Goal: Task Accomplishment & Management: Manage account settings

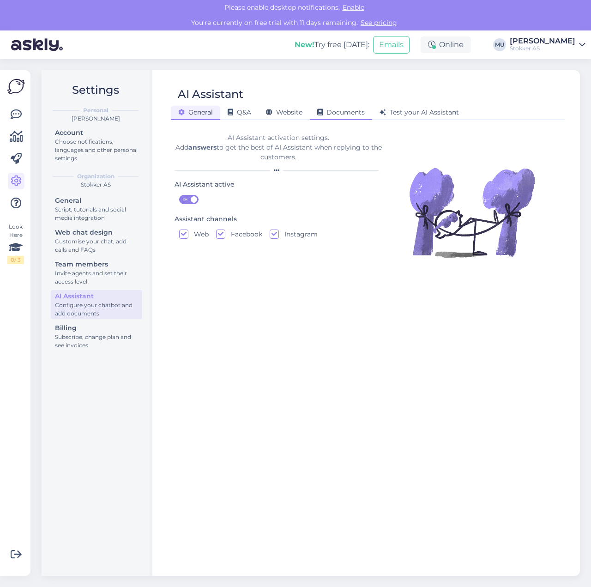
click at [328, 113] on span "Documents" at bounding box center [341, 112] width 48 height 8
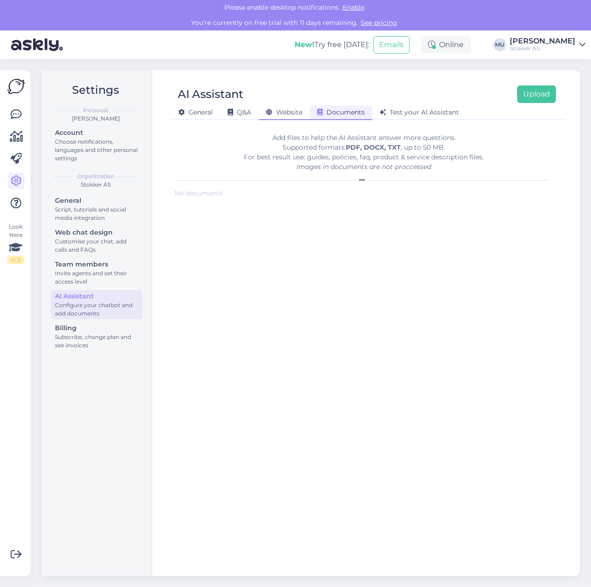
click at [292, 113] on span "Website" at bounding box center [284, 112] width 36 height 8
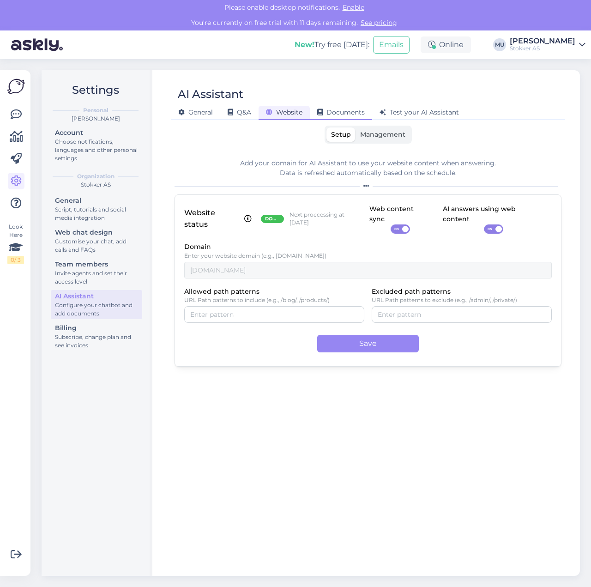
click at [354, 113] on span "Documents" at bounding box center [341, 112] width 48 height 8
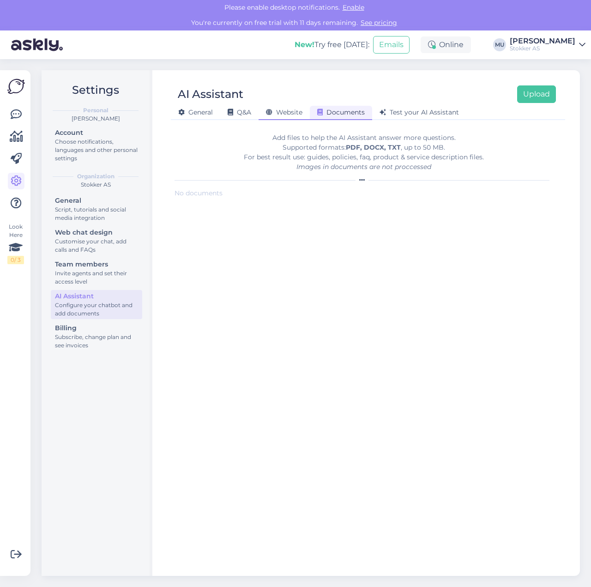
click at [283, 110] on span "Website" at bounding box center [284, 112] width 36 height 8
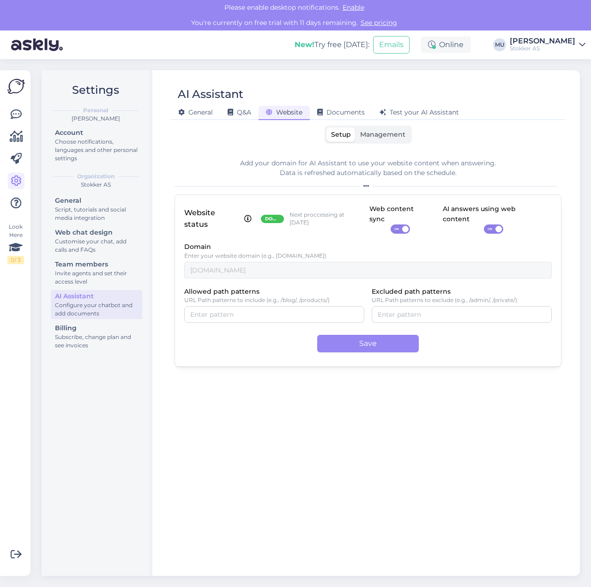
click at [391, 132] on span "Management" at bounding box center [382, 134] width 45 height 8
click at [355, 127] on input "Management" at bounding box center [355, 127] width 0 height 0
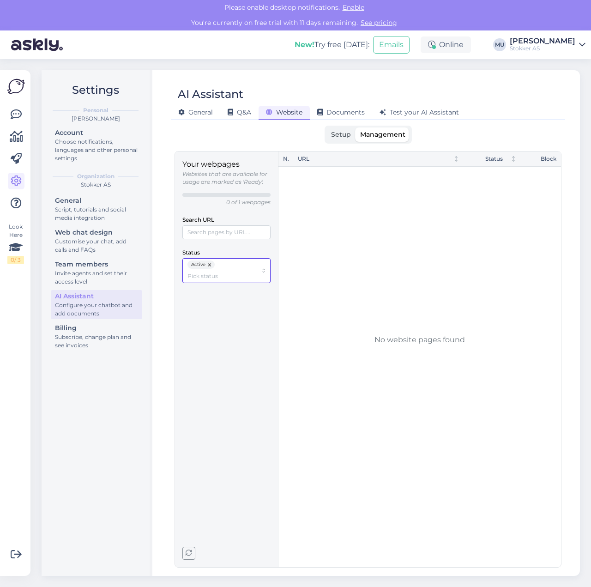
click at [264, 272] on div "Active" at bounding box center [226, 270] width 88 height 25
click at [331, 261] on div "No. URL Status Block" at bounding box center [419, 335] width 283 height 369
click at [337, 199] on div "No. URL Status Block" at bounding box center [419, 335] width 283 height 369
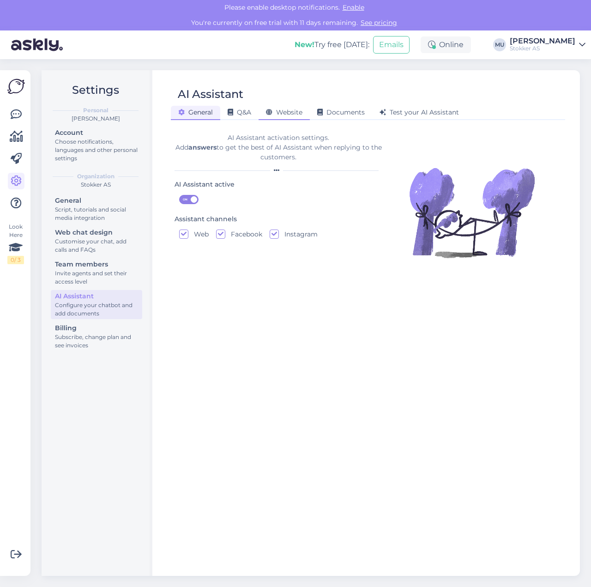
click at [299, 114] on span "Website" at bounding box center [284, 112] width 36 height 8
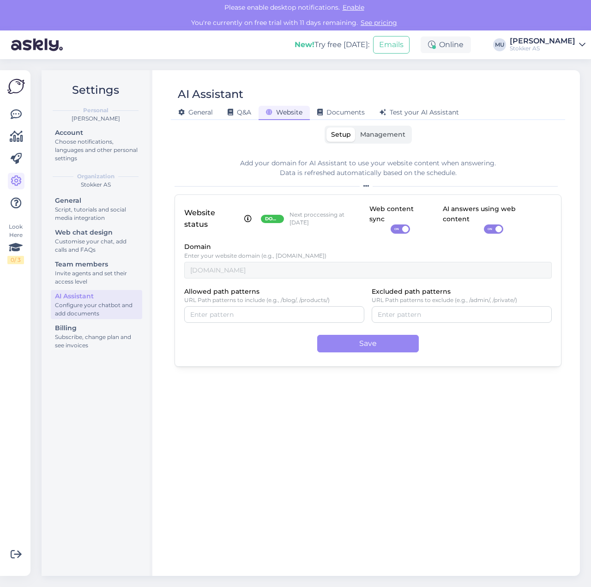
click at [380, 137] on span "Management" at bounding box center [382, 134] width 45 height 8
click at [355, 127] on input "Management" at bounding box center [355, 127] width 0 height 0
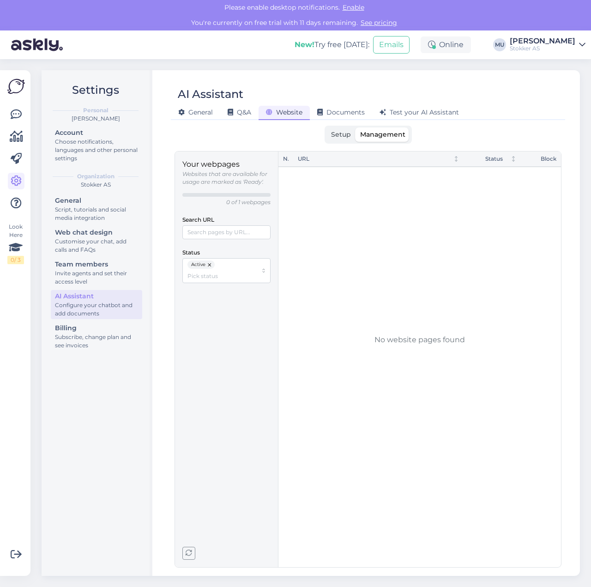
click at [332, 133] on span "Setup" at bounding box center [341, 134] width 20 height 8
click at [326, 127] on input "Setup" at bounding box center [326, 127] width 0 height 0
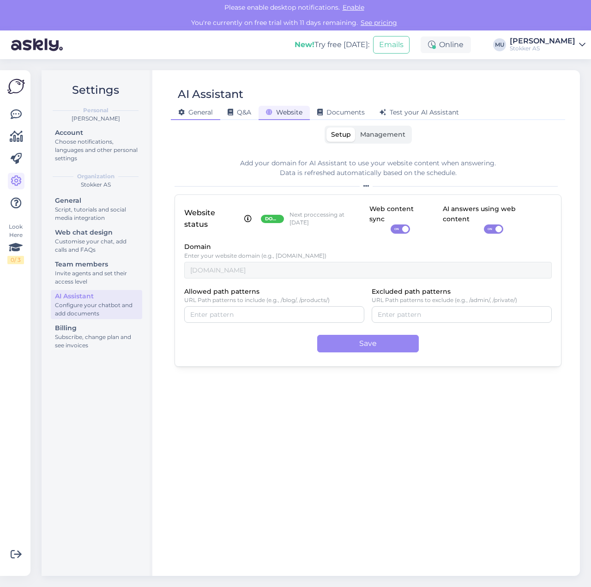
click at [207, 120] on div "General" at bounding box center [195, 113] width 49 height 14
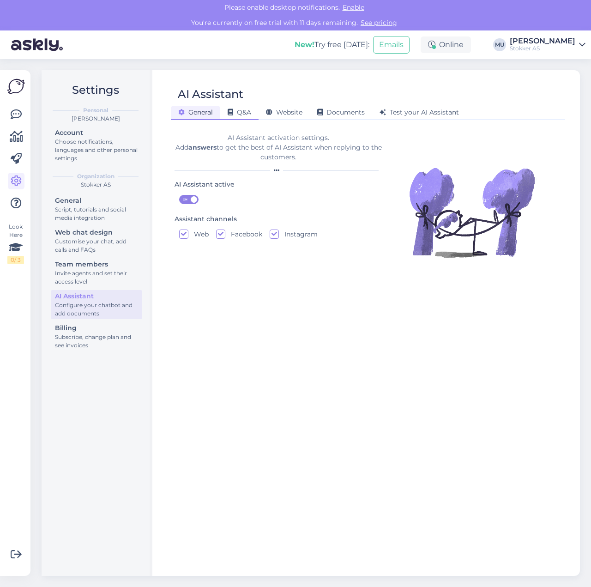
click at [241, 119] on div "Q&A" at bounding box center [239, 113] width 38 height 14
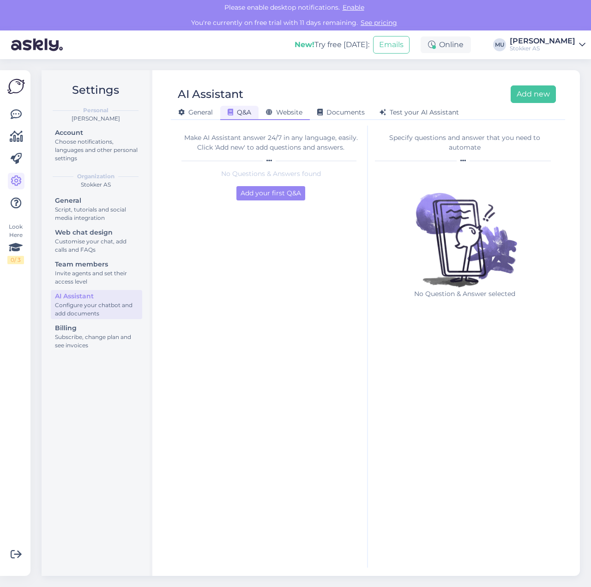
click at [301, 112] on span "Website" at bounding box center [284, 112] width 36 height 8
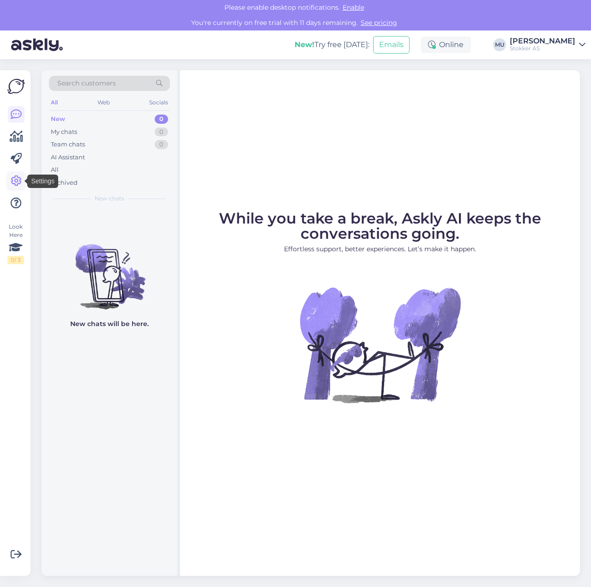
click at [15, 184] on icon at bounding box center [16, 180] width 11 height 11
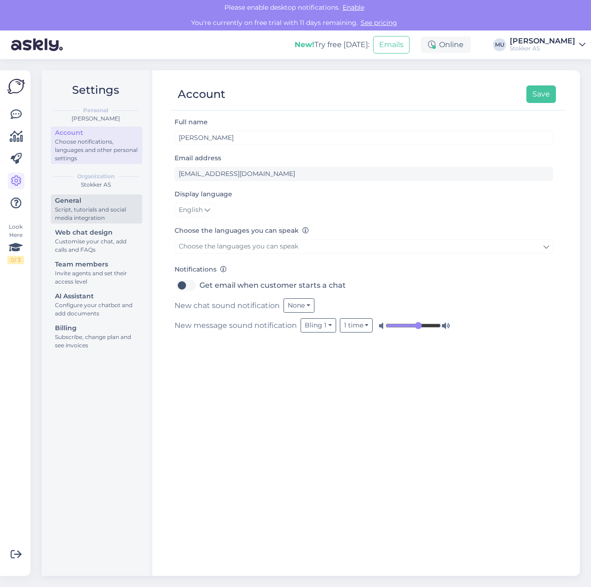
click at [90, 206] on div "Script, tutorials and social media integration" at bounding box center [96, 213] width 83 height 17
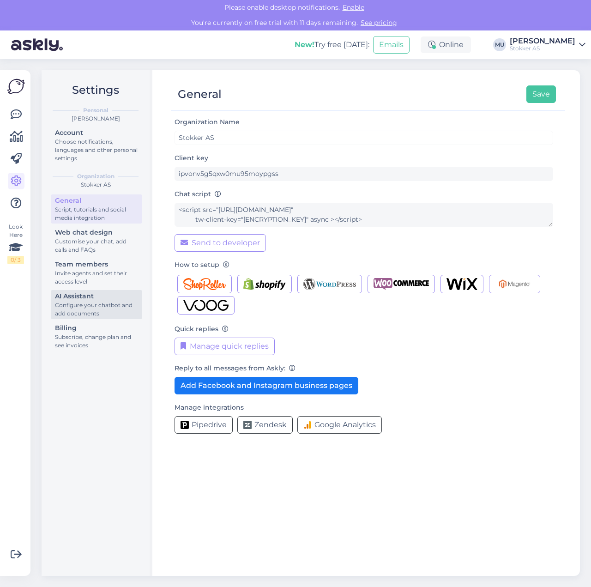
click at [86, 314] on div "Configure your chatbot and add documents" at bounding box center [96, 309] width 83 height 17
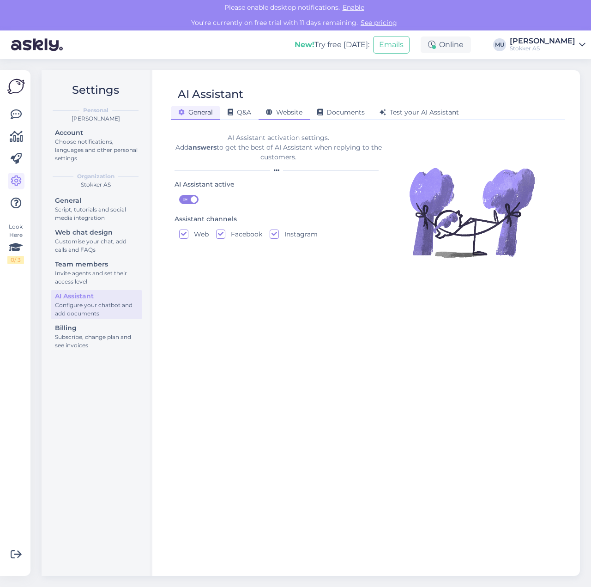
click at [292, 113] on span "Website" at bounding box center [284, 112] width 36 height 8
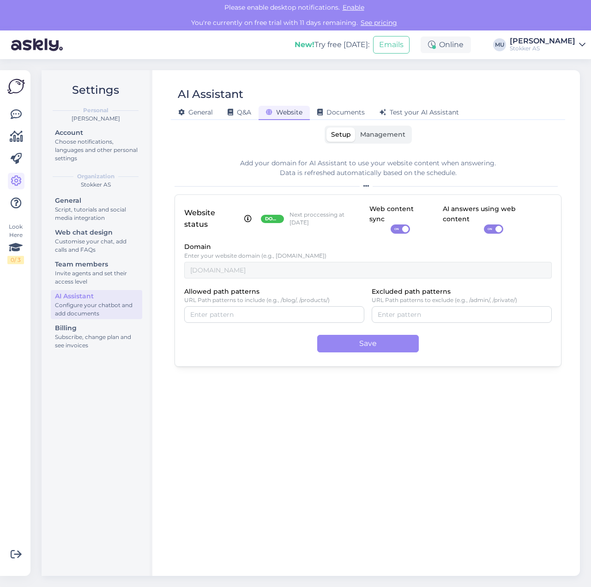
click at [380, 132] on span "Management" at bounding box center [382, 134] width 45 height 8
click at [355, 127] on input "Management" at bounding box center [355, 127] width 0 height 0
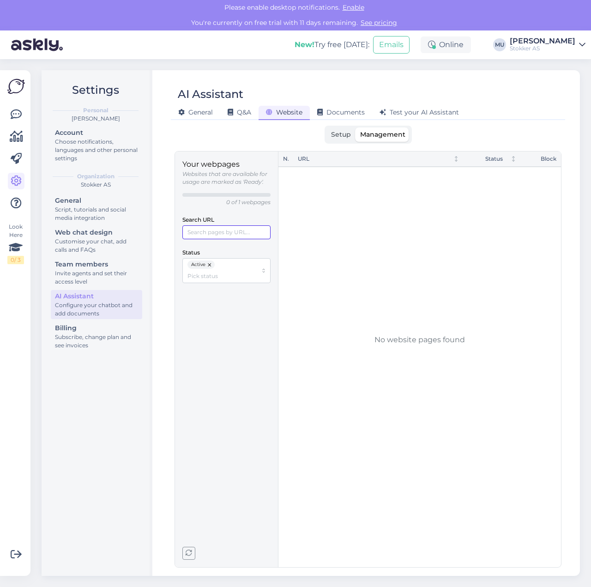
click at [243, 230] on input "Search URL" at bounding box center [226, 232] width 88 height 14
type input "www.stokker.ee"
click at [347, 111] on span "Documents" at bounding box center [341, 112] width 48 height 8
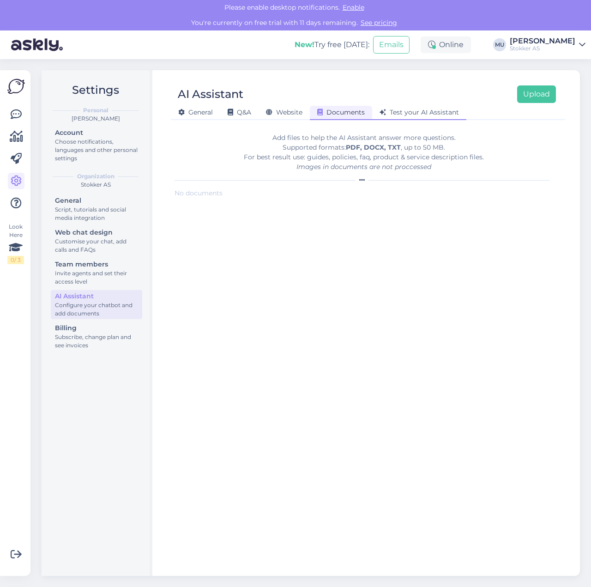
click at [399, 109] on span "Test your AI Assistant" at bounding box center [418, 112] width 79 height 8
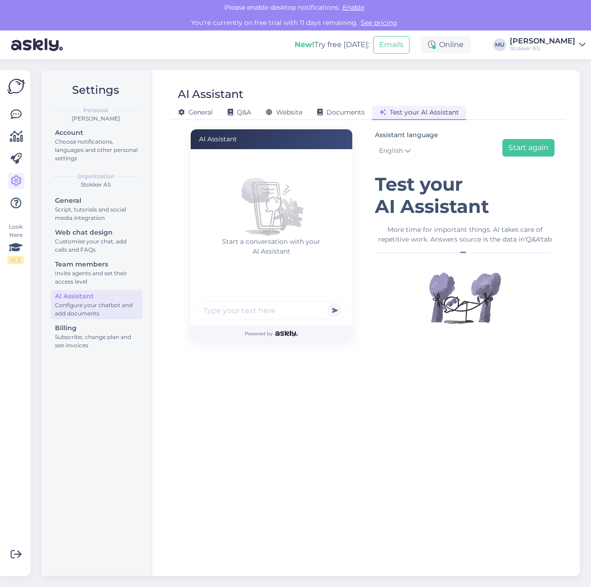
click at [270, 313] on input "text" at bounding box center [271, 310] width 151 height 18
type input "What is best tractor for small jobs?"
click at [334, 311] on button "submit" at bounding box center [334, 310] width 14 height 14
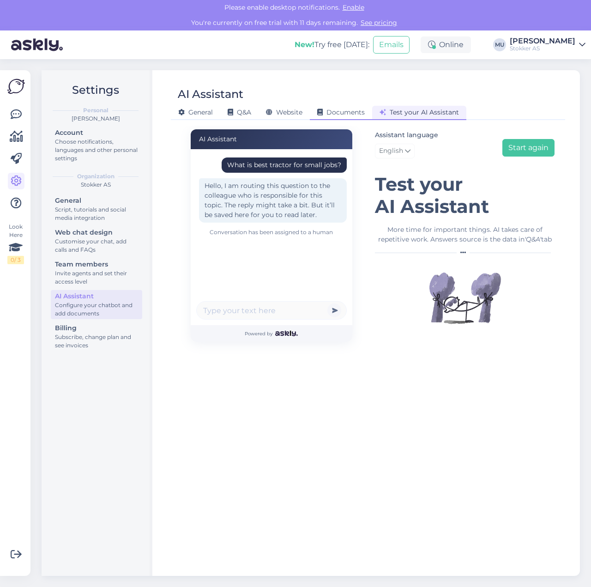
click at [342, 112] on span "Documents" at bounding box center [341, 112] width 48 height 8
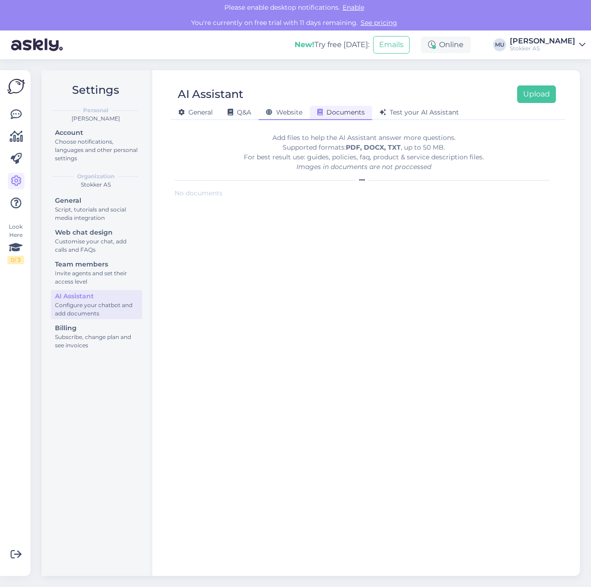
click at [296, 112] on span "Website" at bounding box center [284, 112] width 36 height 8
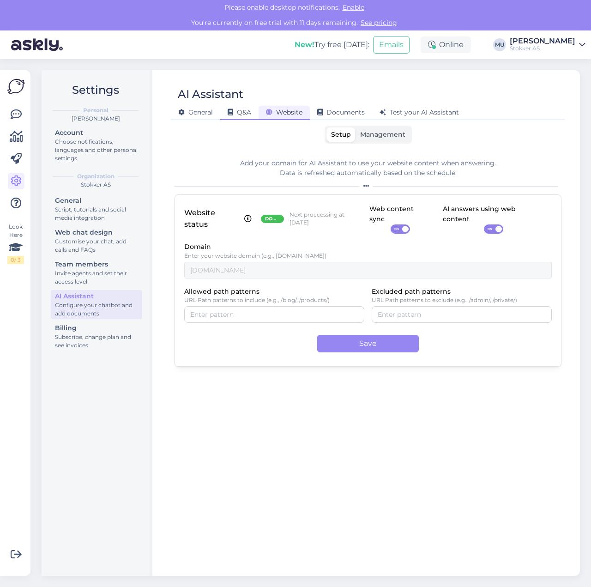
click at [253, 113] on div "Q&A" at bounding box center [239, 113] width 38 height 14
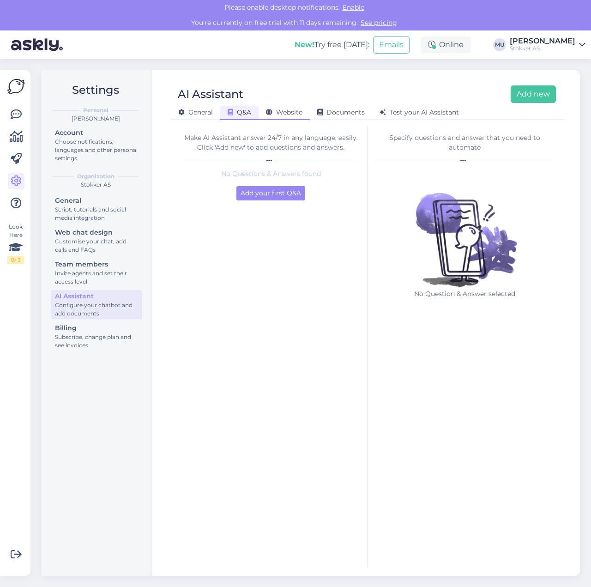
click at [297, 106] on div "Website" at bounding box center [284, 113] width 51 height 14
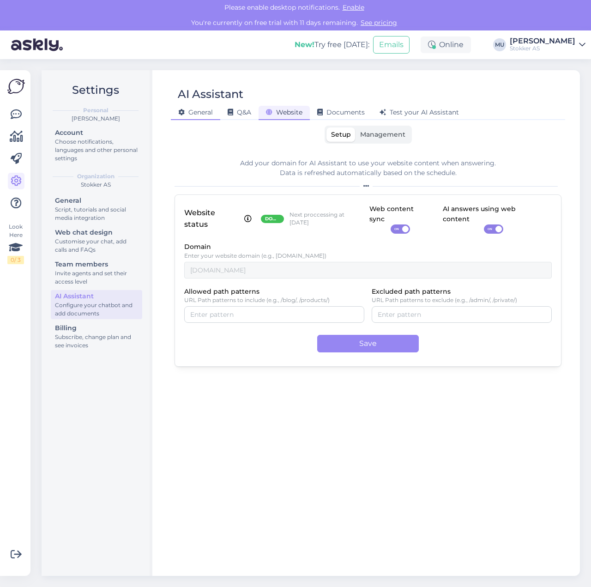
click at [208, 109] on span "General" at bounding box center [195, 112] width 35 height 8
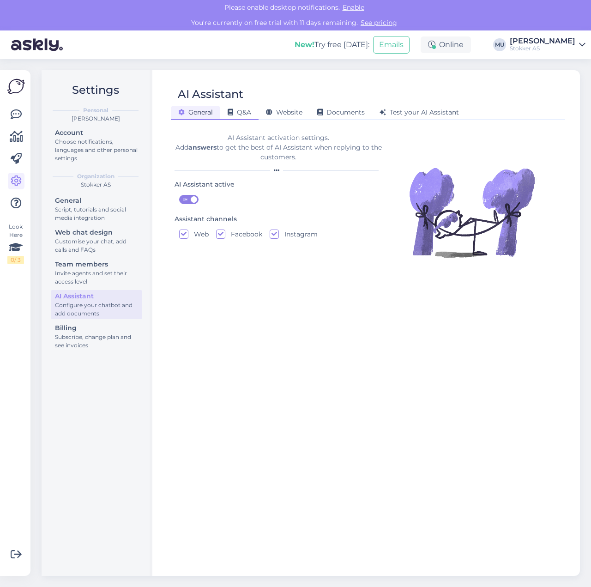
click at [243, 110] on span "Q&A" at bounding box center [240, 112] width 24 height 8
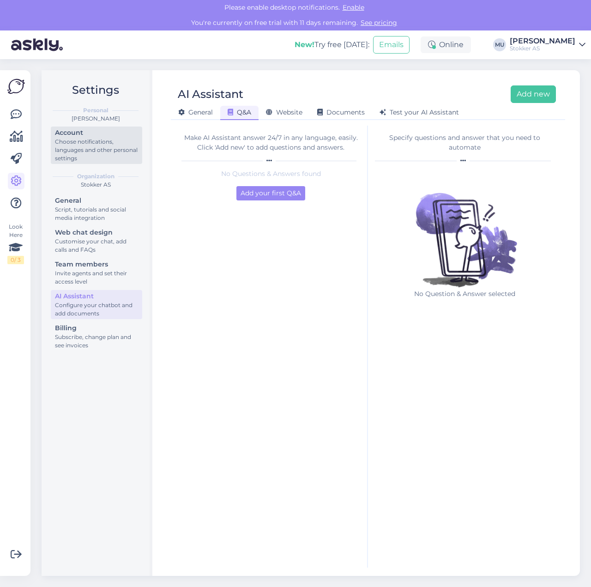
click at [93, 146] on div "Choose notifications, languages and other personal settings" at bounding box center [96, 150] width 83 height 25
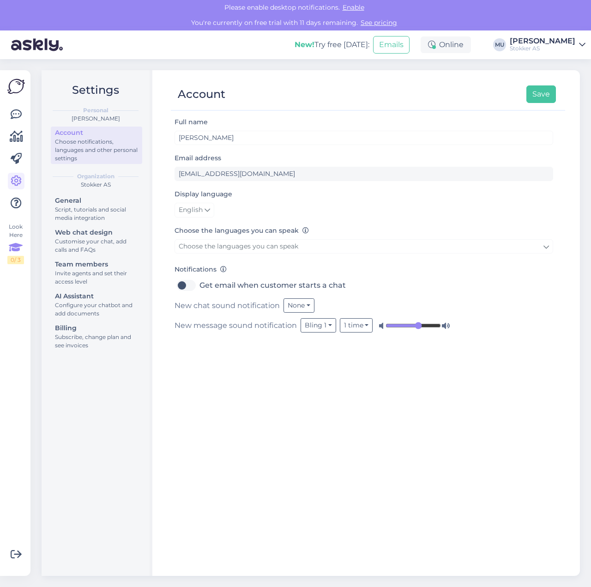
click at [14, 251] on icon at bounding box center [16, 247] width 14 height 17
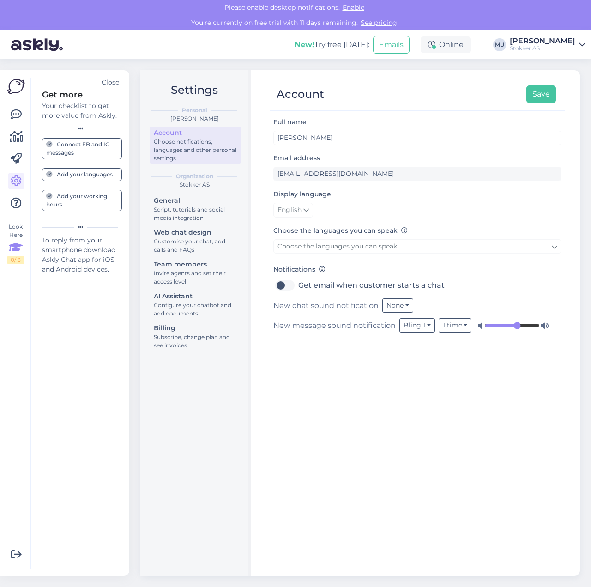
click at [83, 175] on div "Add your languages" at bounding box center [79, 174] width 66 height 8
click at [82, 173] on div "Add your languages" at bounding box center [79, 174] width 66 height 8
click at [83, 204] on div "Add your working hours" at bounding box center [82, 200] width 72 height 17
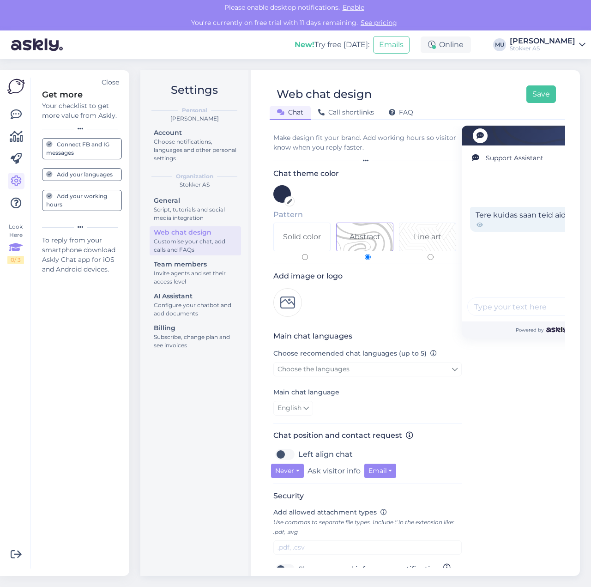
scroll to position [94, 0]
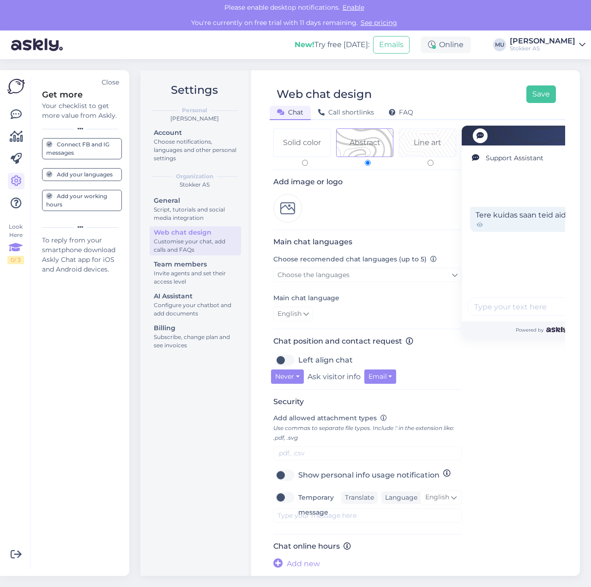
click at [88, 177] on div "Add your languages" at bounding box center [79, 174] width 66 height 8
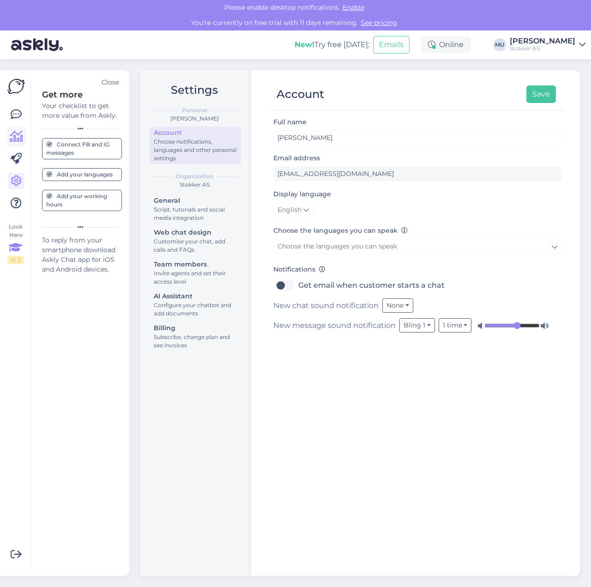
click at [20, 140] on icon at bounding box center [16, 136] width 13 height 11
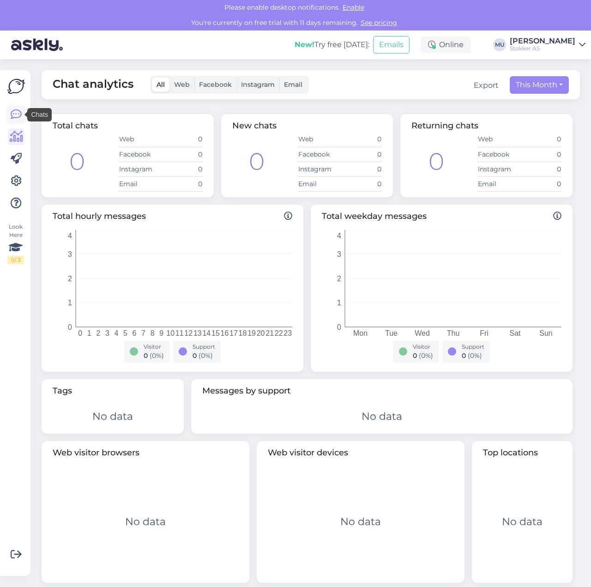
click at [18, 120] on link at bounding box center [16, 114] width 17 height 17
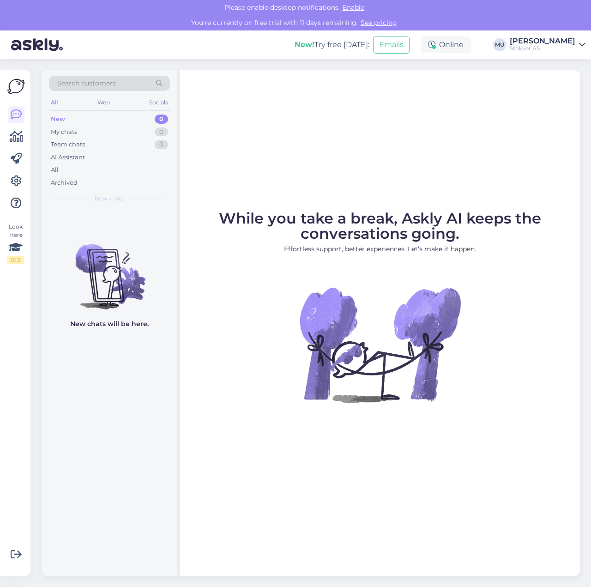
click at [20, 89] on img at bounding box center [16, 87] width 18 height 18
click at [16, 135] on icon at bounding box center [16, 136] width 13 height 11
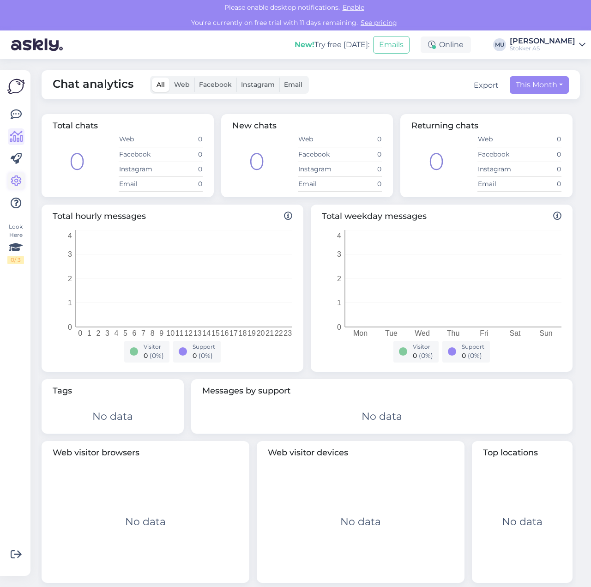
click at [14, 184] on icon at bounding box center [16, 180] width 11 height 11
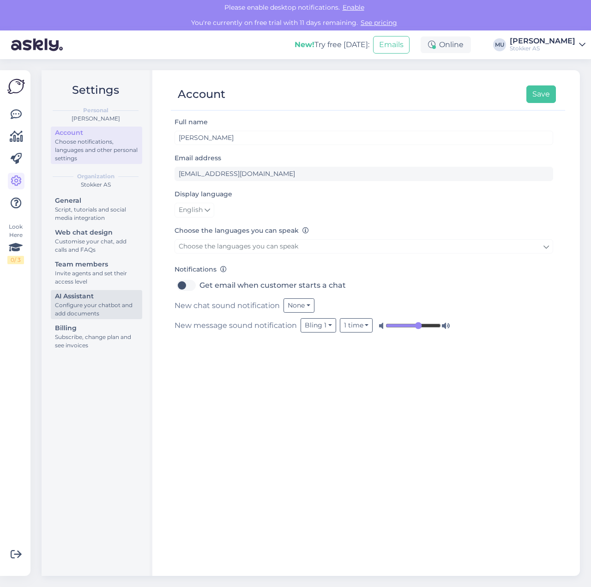
click at [104, 303] on div "Configure your chatbot and add documents" at bounding box center [96, 309] width 83 height 17
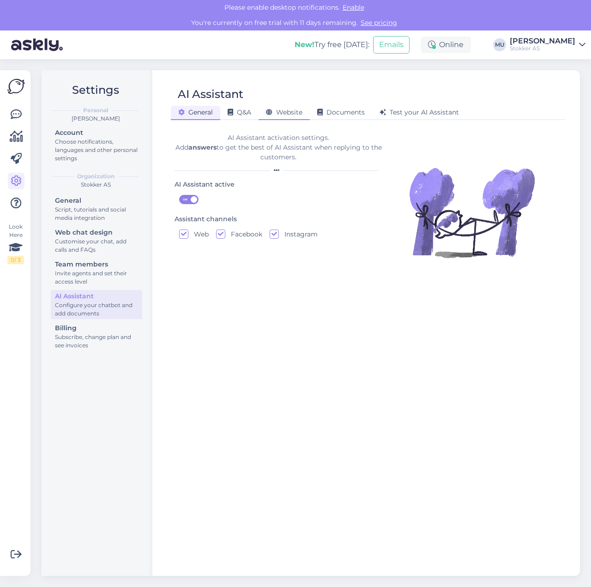
click at [297, 111] on span "Website" at bounding box center [284, 112] width 36 height 8
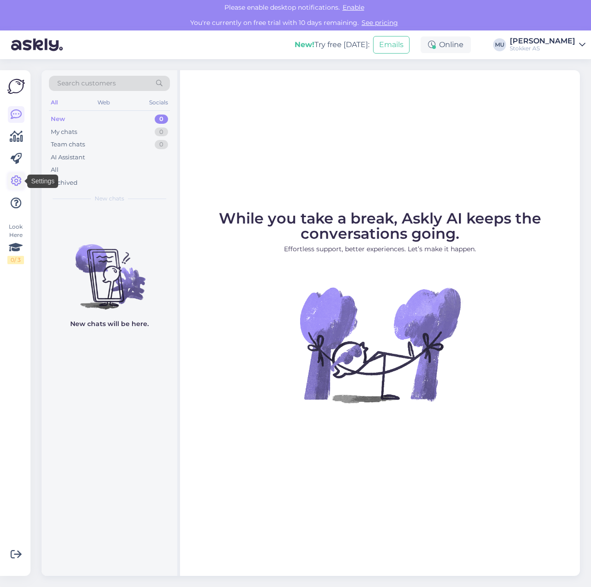
click at [14, 180] on icon at bounding box center [16, 180] width 11 height 11
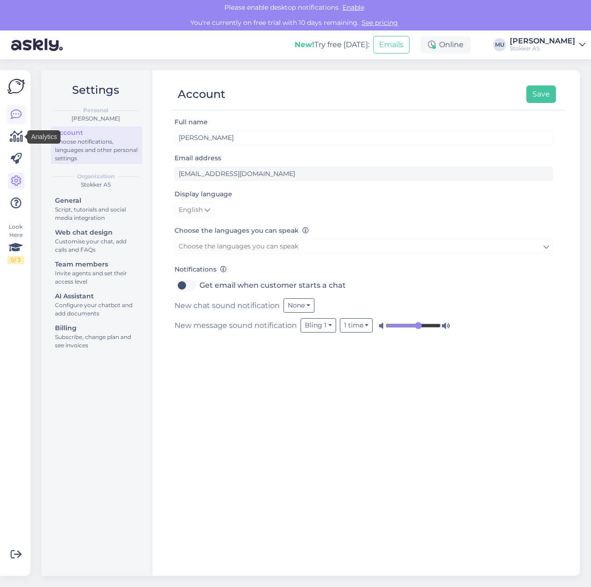
click at [18, 114] on icon at bounding box center [16, 114] width 11 height 11
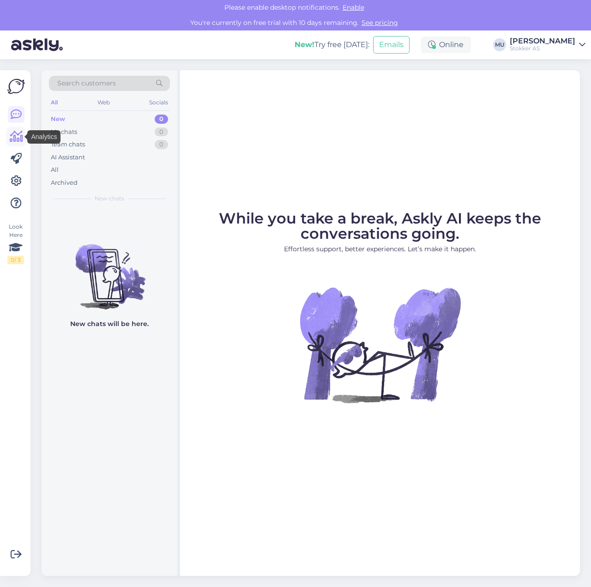
click at [20, 140] on icon at bounding box center [16, 136] width 13 height 11
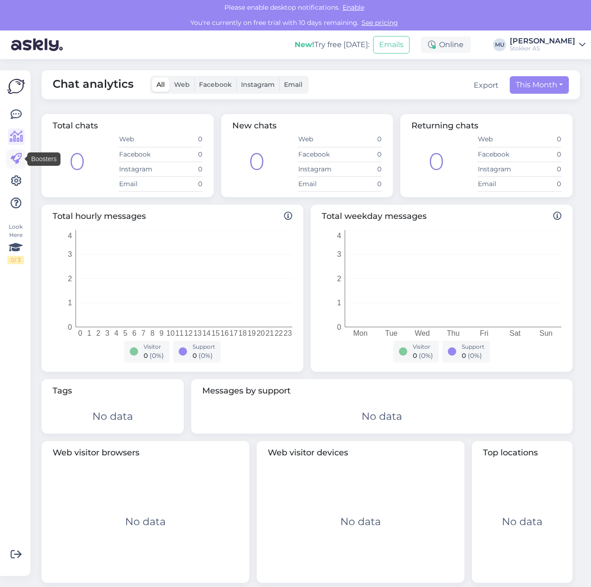
click at [19, 157] on icon at bounding box center [16, 158] width 11 height 11
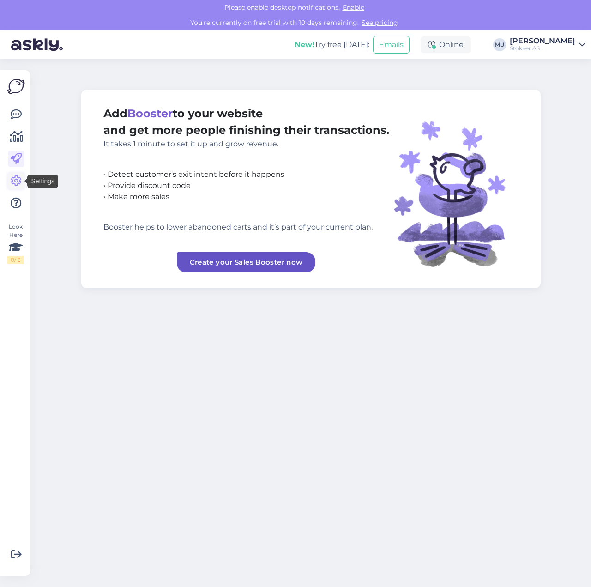
click at [15, 181] on icon at bounding box center [16, 180] width 11 height 11
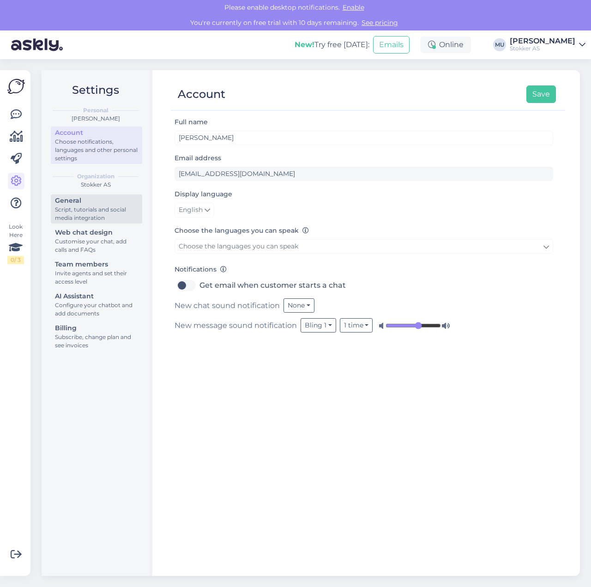
click at [104, 212] on div "Script, tutorials and social media integration" at bounding box center [96, 213] width 83 height 17
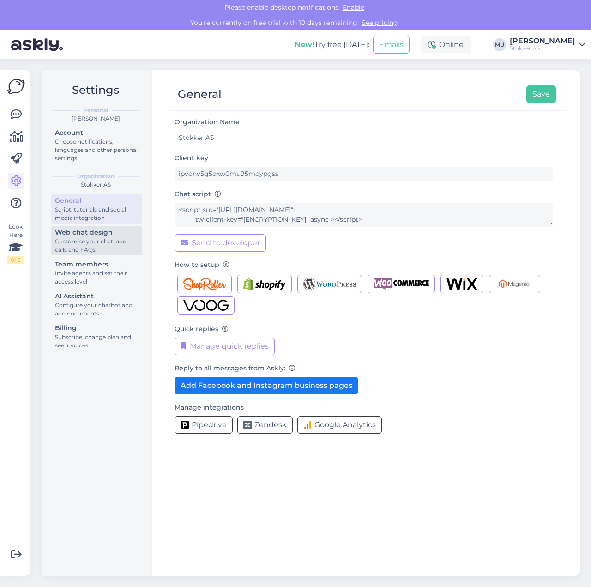
click at [105, 232] on div "Web chat design" at bounding box center [96, 233] width 83 height 10
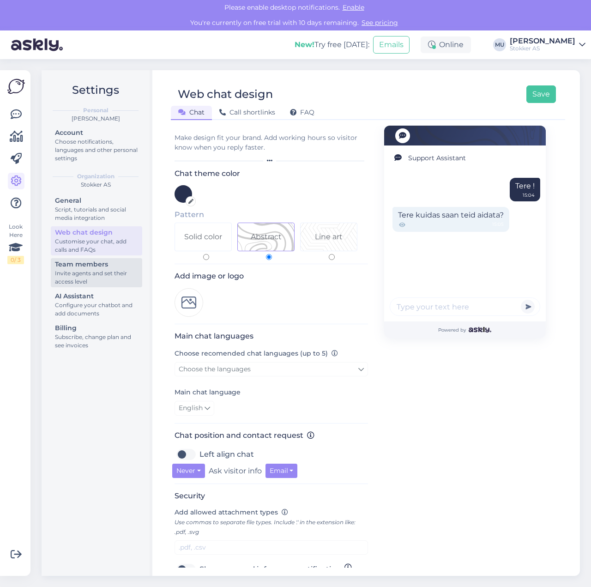
click at [103, 261] on div "Team members" at bounding box center [96, 264] width 83 height 10
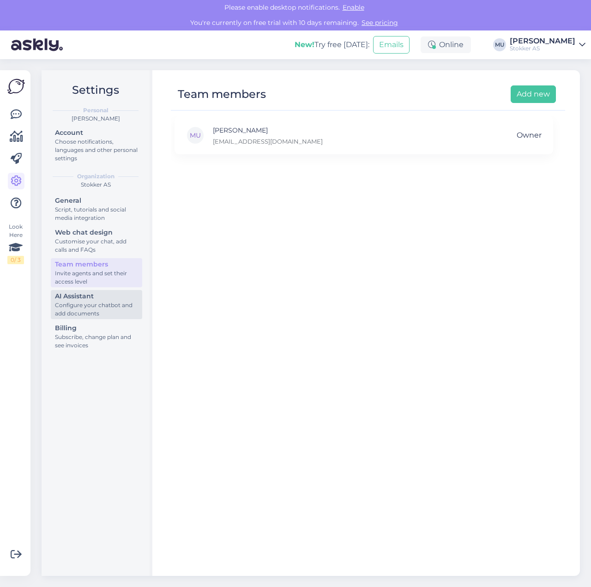
click at [95, 300] on div "AI Assistant" at bounding box center [96, 296] width 83 height 10
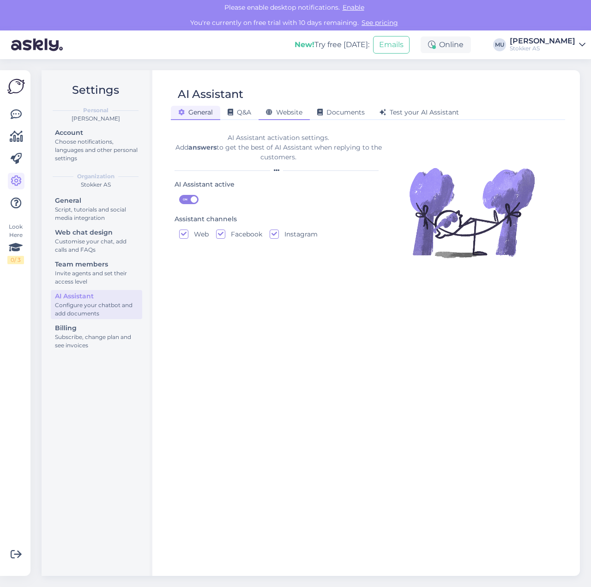
click at [283, 112] on span "Website" at bounding box center [284, 112] width 36 height 8
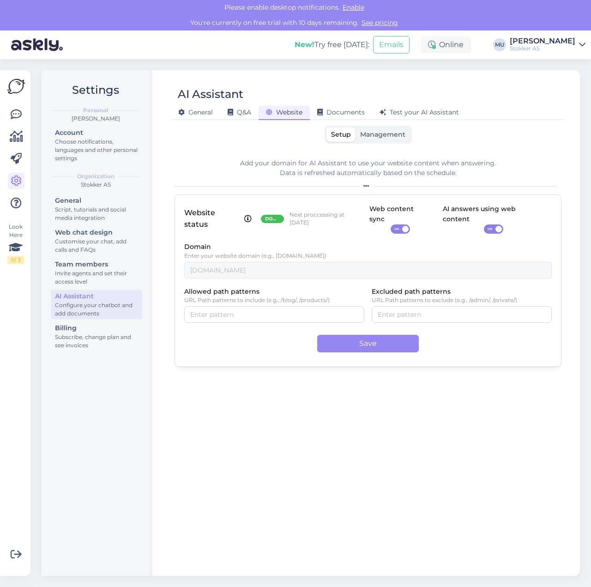
click at [375, 133] on span "Management" at bounding box center [382, 134] width 45 height 8
click at [355, 127] on input "Management" at bounding box center [355, 127] width 0 height 0
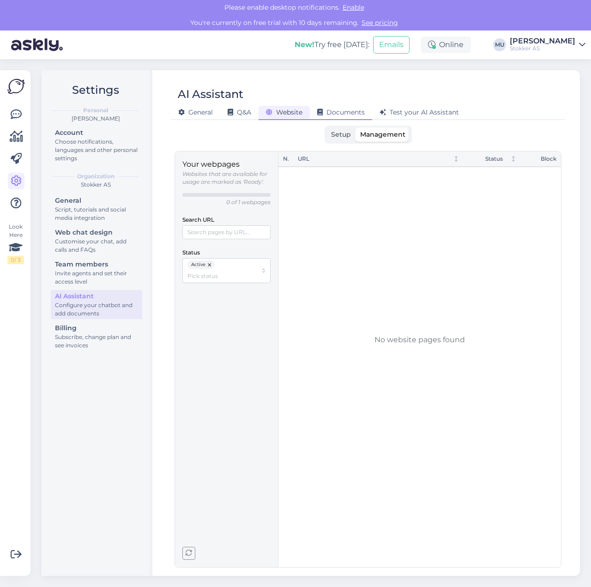
click at [338, 108] on span "Documents" at bounding box center [341, 112] width 48 height 8
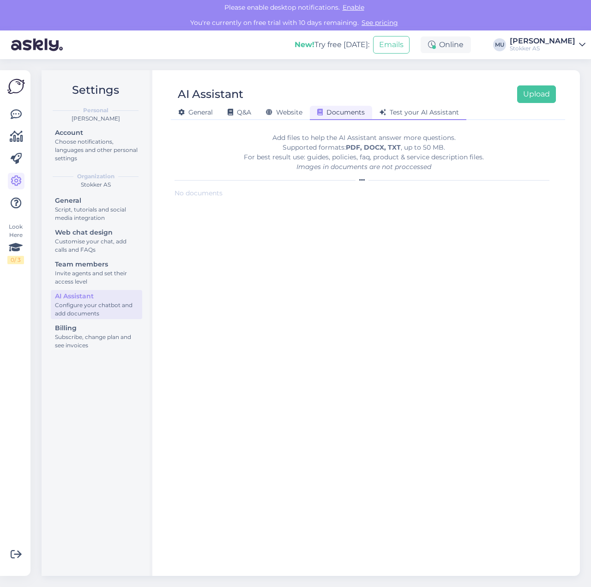
click at [397, 111] on span "Test your AI Assistant" at bounding box center [418, 112] width 79 height 8
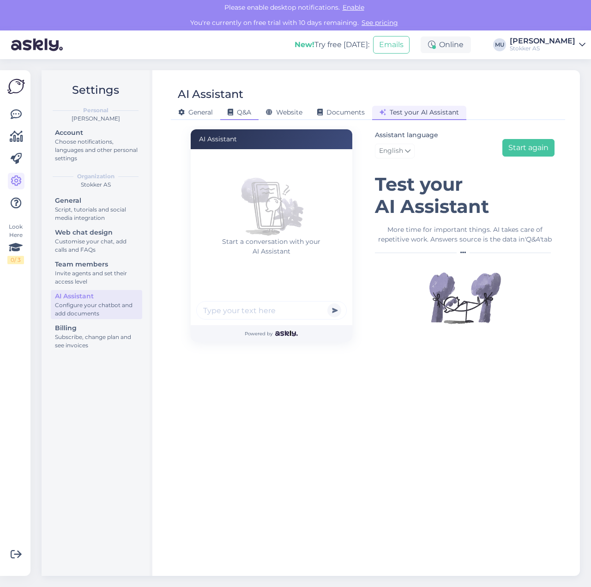
click at [250, 109] on span "Q&A" at bounding box center [240, 112] width 24 height 8
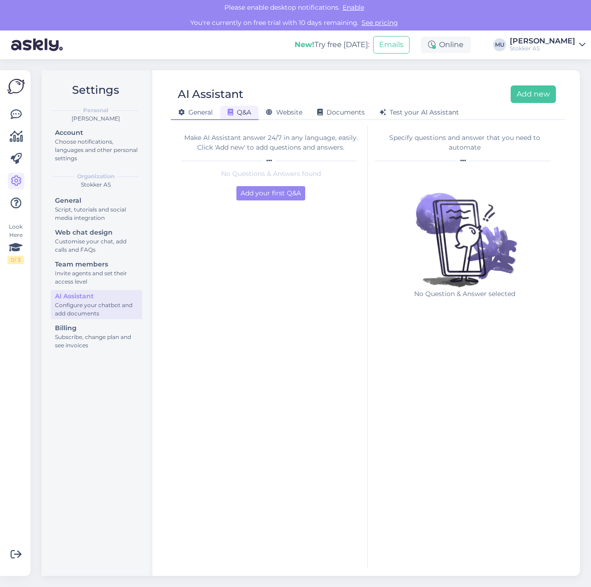
click at [187, 112] on span "General" at bounding box center [195, 112] width 35 height 8
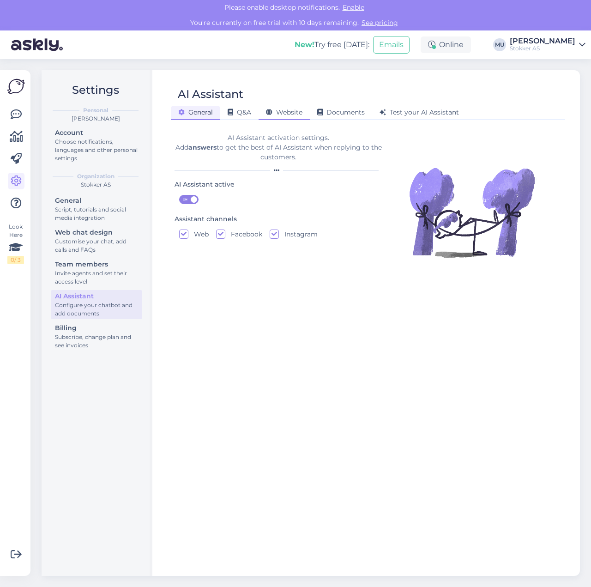
click at [301, 109] on span "Website" at bounding box center [284, 112] width 36 height 8
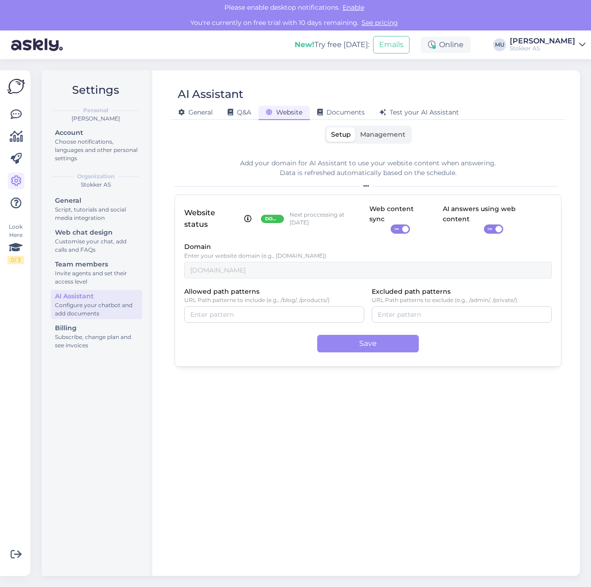
click at [375, 135] on span "Management" at bounding box center [382, 134] width 45 height 8
click at [355, 127] on input "Management" at bounding box center [355, 127] width 0 height 0
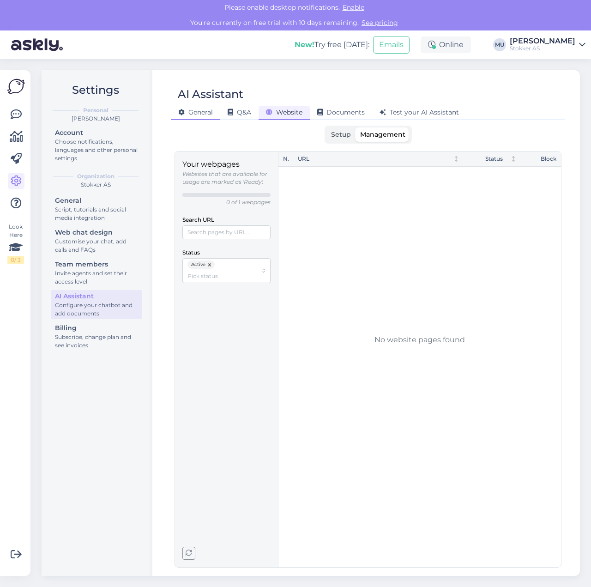
click at [201, 112] on span "General" at bounding box center [195, 112] width 35 height 8
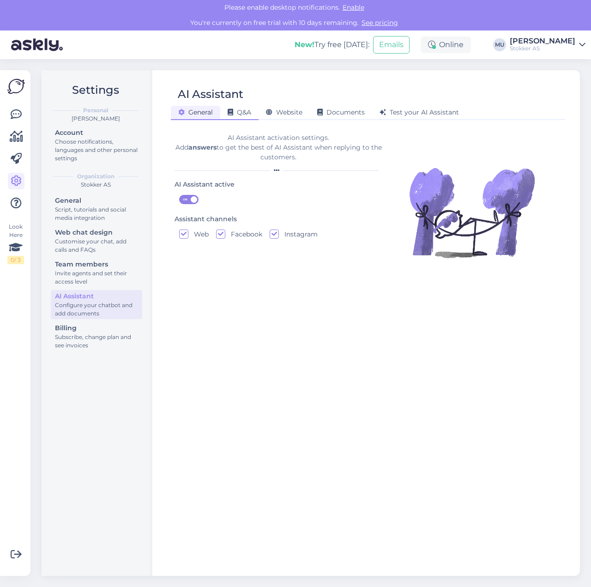
click at [236, 114] on span "Q&A" at bounding box center [240, 112] width 24 height 8
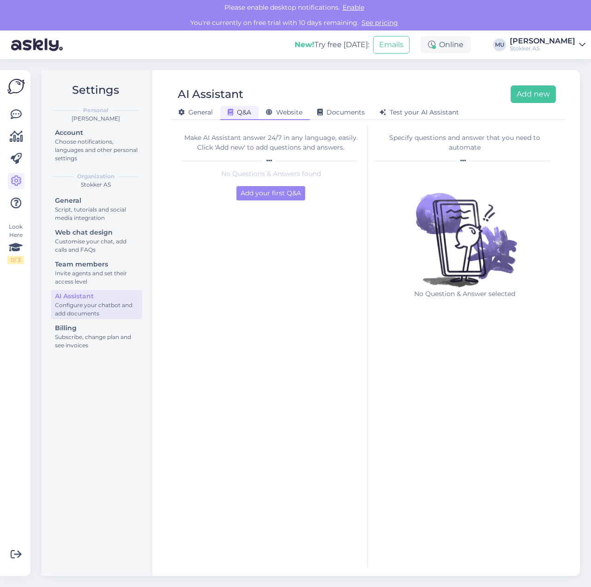
click at [270, 114] on icon at bounding box center [269, 112] width 6 height 6
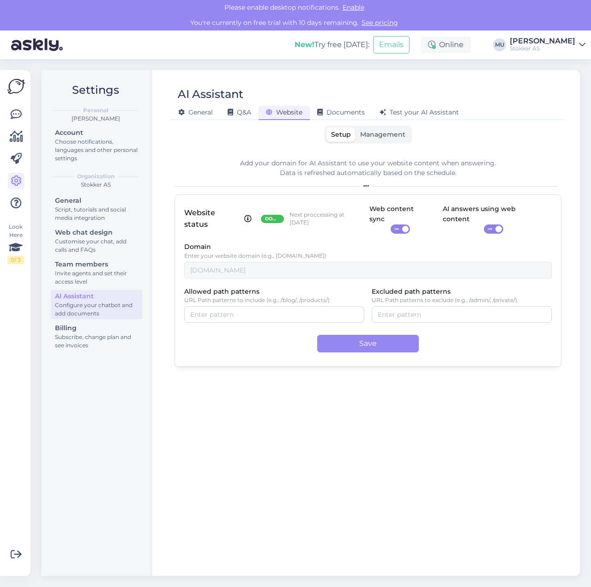
click at [383, 133] on span "Management" at bounding box center [382, 134] width 45 height 8
click at [355, 127] on input "Management" at bounding box center [355, 127] width 0 height 0
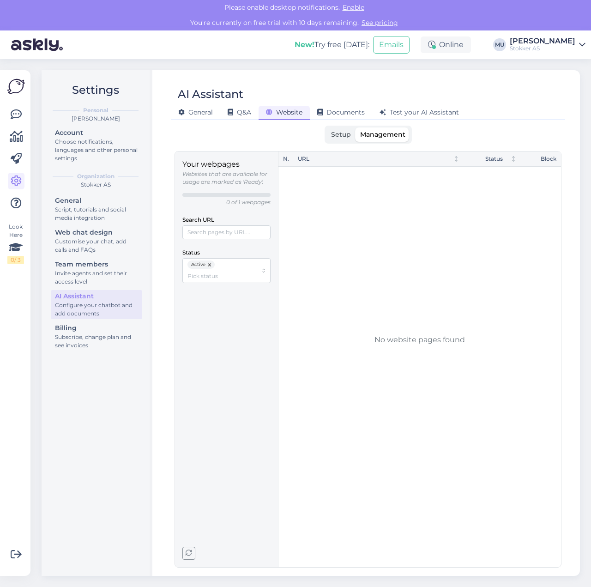
click at [332, 137] on span "Setup" at bounding box center [341, 134] width 20 height 8
click at [326, 127] on input "Setup" at bounding box center [326, 127] width 0 height 0
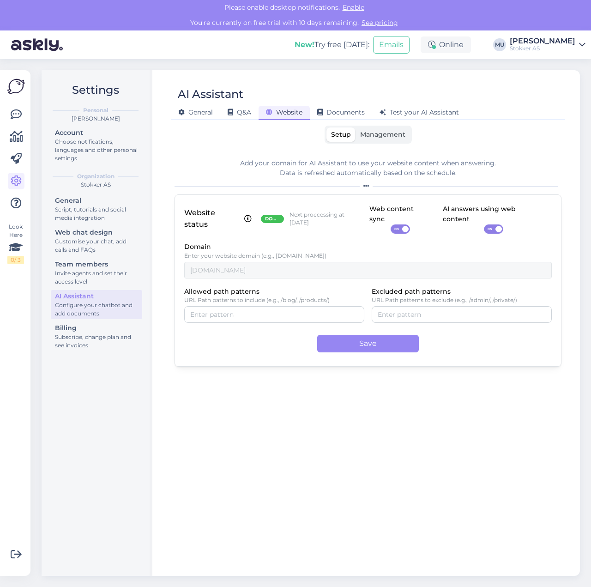
click at [402, 225] on span "ON" at bounding box center [396, 229] width 11 height 8
click at [391, 224] on input "ON" at bounding box center [391, 224] width 0 height 0
click at [491, 225] on span "ON" at bounding box center [489, 229] width 11 height 8
click at [484, 224] on input "ON" at bounding box center [484, 224] width 0 height 0
click at [490, 226] on span at bounding box center [488, 229] width 6 height 6
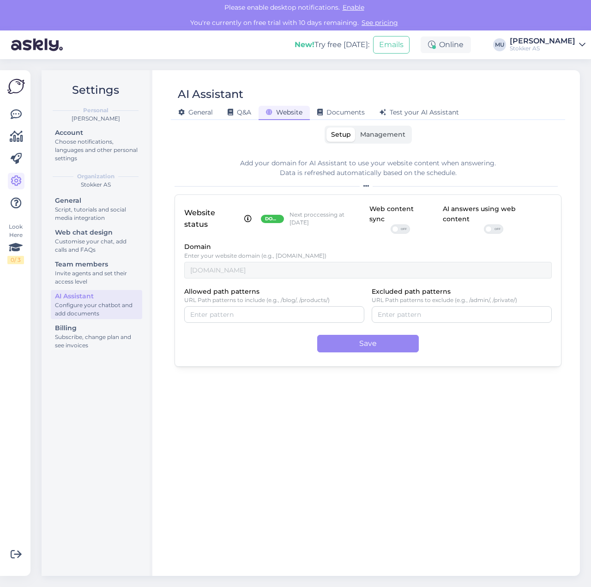
click at [484, 224] on input "OFF" at bounding box center [484, 224] width 0 height 0
click at [398, 226] on span at bounding box center [395, 229] width 6 height 6
click at [391, 224] on input "OFF" at bounding box center [391, 224] width 0 height 0
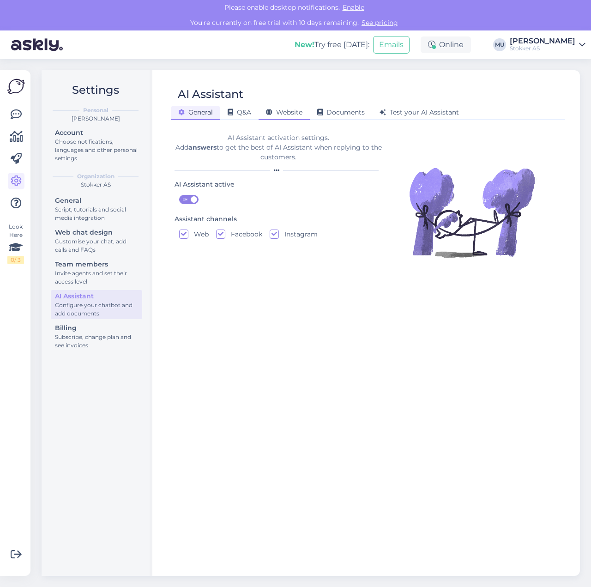
click at [277, 115] on span "Website" at bounding box center [284, 112] width 36 height 8
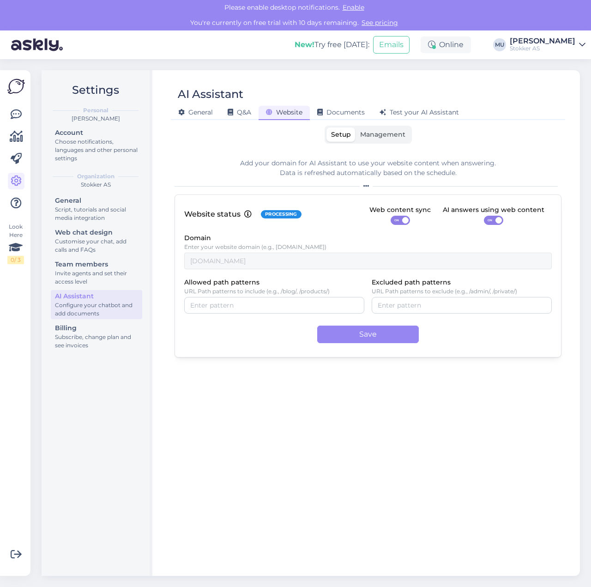
click at [394, 130] on span "Management" at bounding box center [382, 134] width 45 height 8
click at [355, 127] on input "Management" at bounding box center [355, 127] width 0 height 0
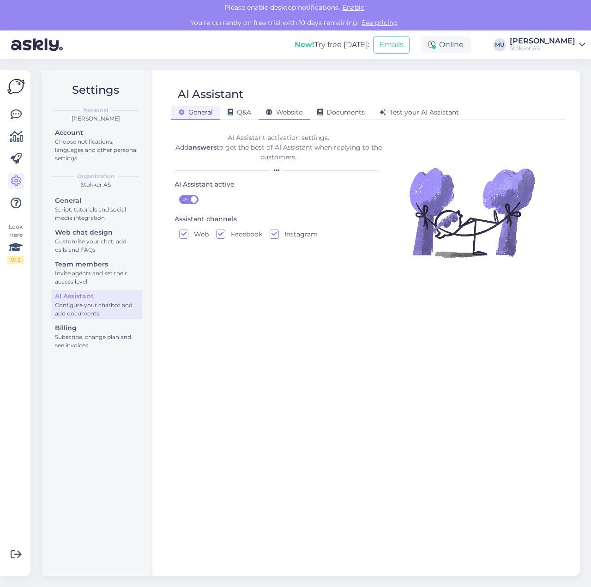
click at [302, 109] on span "Website" at bounding box center [284, 112] width 36 height 8
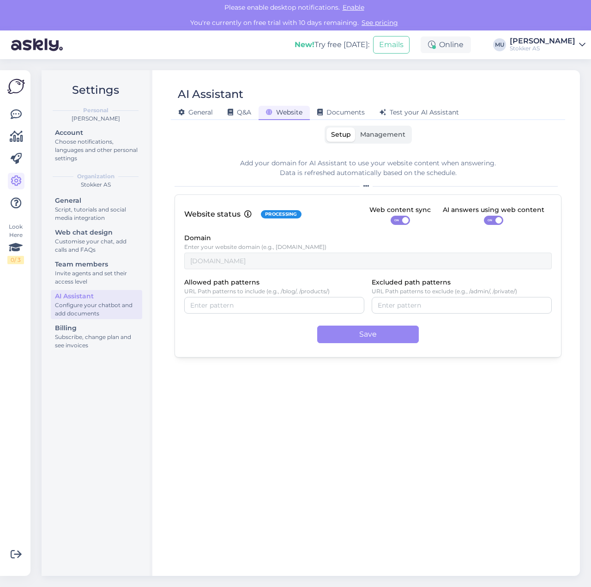
click at [364, 127] on label "Management" at bounding box center [382, 134] width 54 height 14
click at [355, 127] on input "Management" at bounding box center [355, 127] width 0 height 0
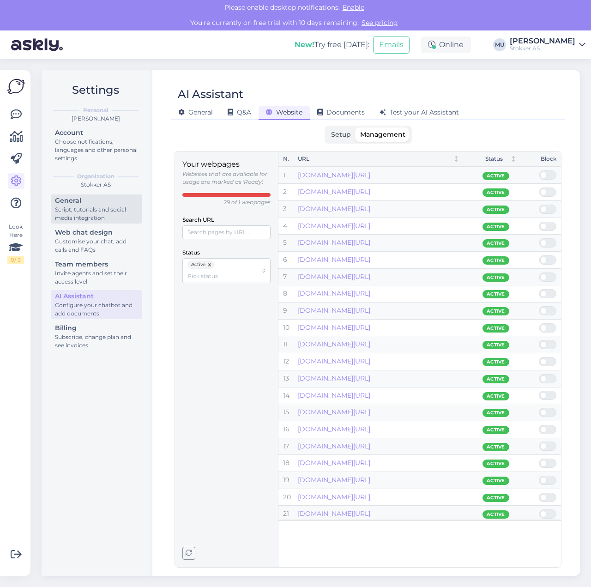
click at [95, 203] on div "General" at bounding box center [96, 201] width 83 height 10
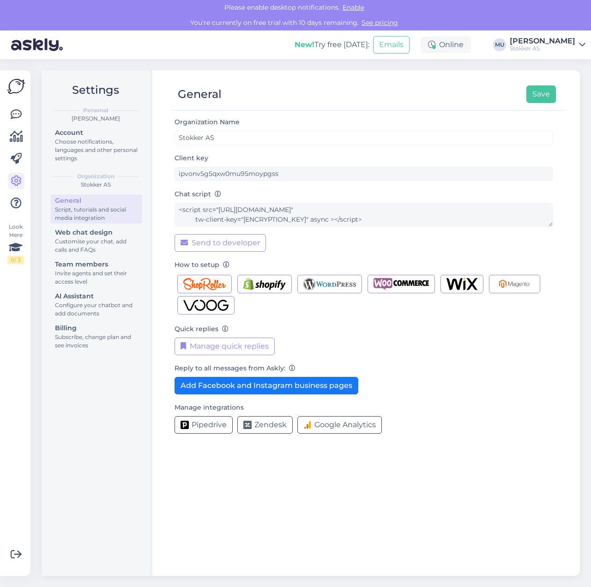
click at [168, 212] on div "General Save Organization Name Stokker AS Client key ipvonv5g5qxw0mu95moypgss C…" at bounding box center [368, 323] width 424 height 506
click at [105, 295] on div "AI Assistant" at bounding box center [96, 296] width 83 height 10
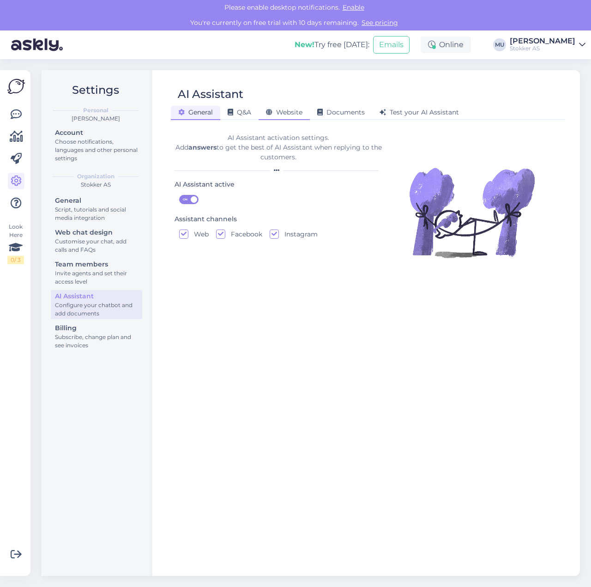
click at [275, 113] on span "Website" at bounding box center [284, 112] width 36 height 8
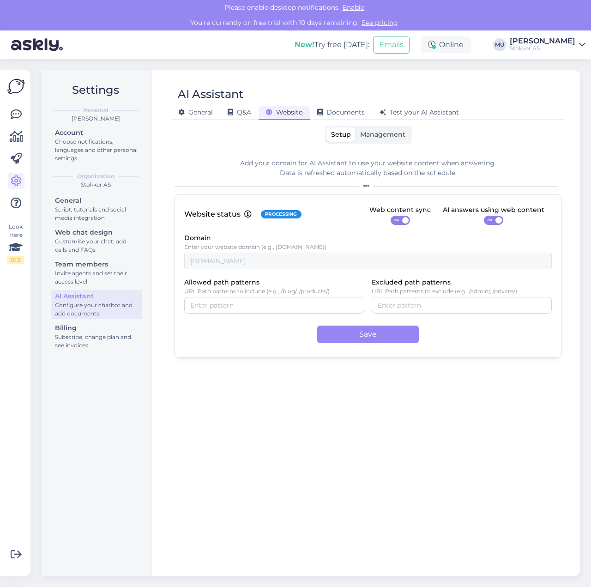
click at [385, 135] on span "Management" at bounding box center [382, 134] width 45 height 8
click at [355, 127] on input "Management" at bounding box center [355, 127] width 0 height 0
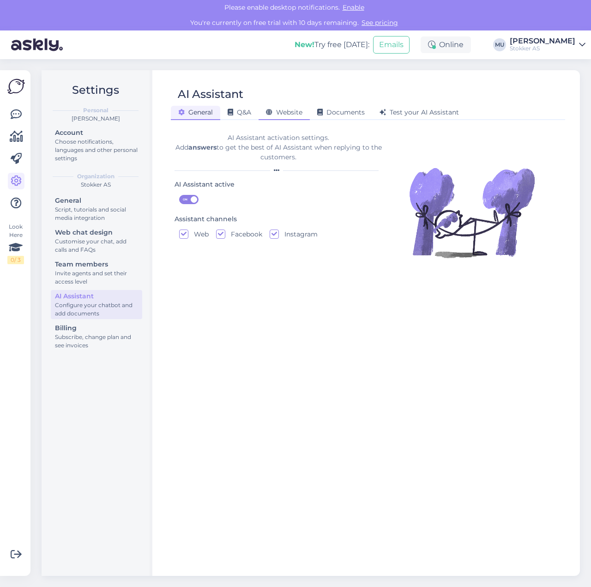
click at [280, 113] on span "Website" at bounding box center [284, 112] width 36 height 8
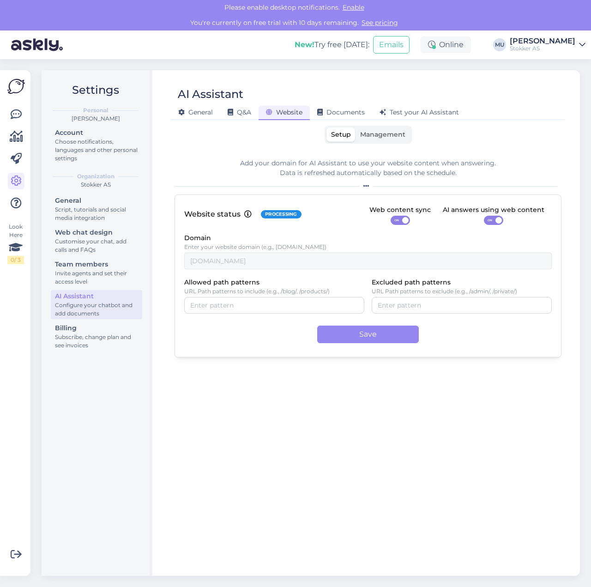
click at [384, 132] on span "Management" at bounding box center [382, 134] width 45 height 8
click at [355, 127] on input "Management" at bounding box center [355, 127] width 0 height 0
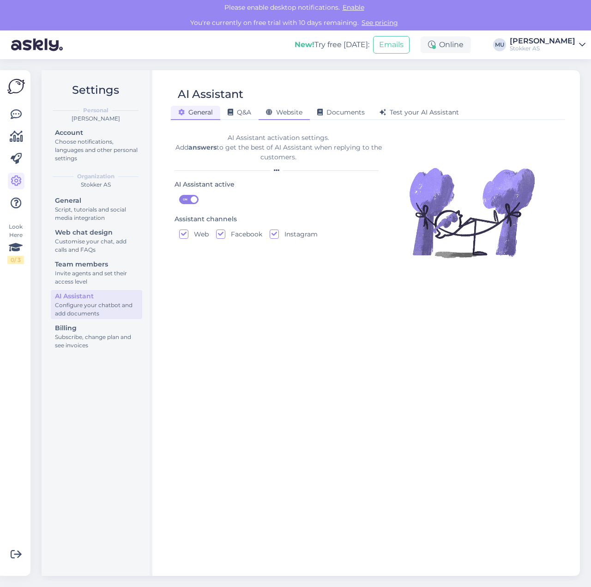
click at [292, 112] on span "Website" at bounding box center [284, 112] width 36 height 8
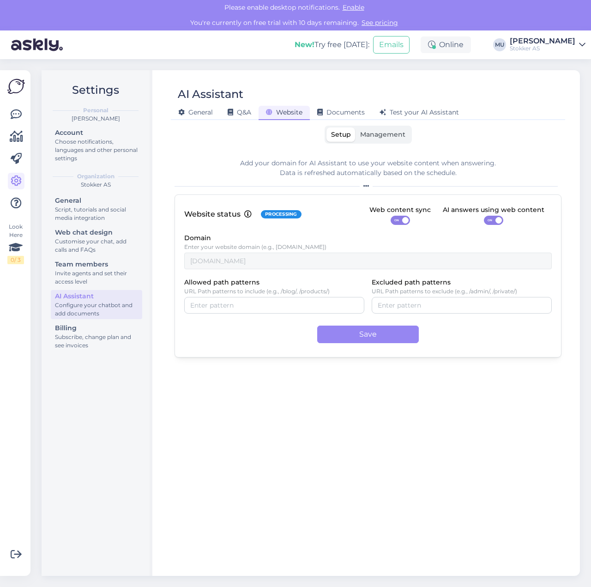
click at [371, 132] on span "Management" at bounding box center [382, 134] width 45 height 8
click at [355, 127] on input "Management" at bounding box center [355, 127] width 0 height 0
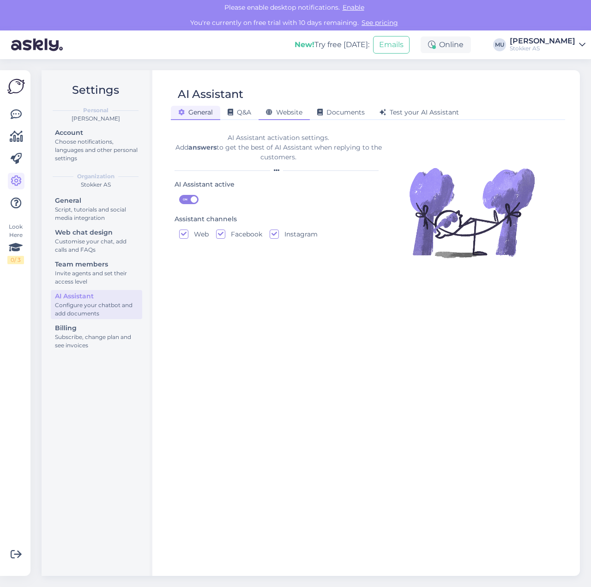
click at [282, 113] on span "Website" at bounding box center [284, 112] width 36 height 8
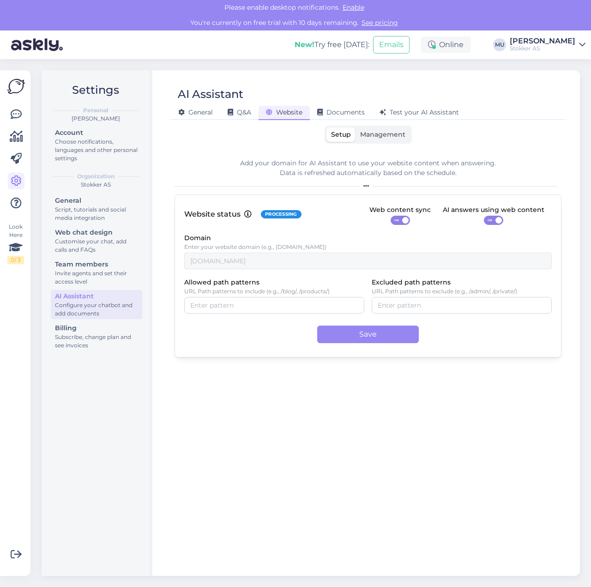
click at [371, 136] on span "Management" at bounding box center [382, 134] width 45 height 8
click at [355, 127] on input "Management" at bounding box center [355, 127] width 0 height 0
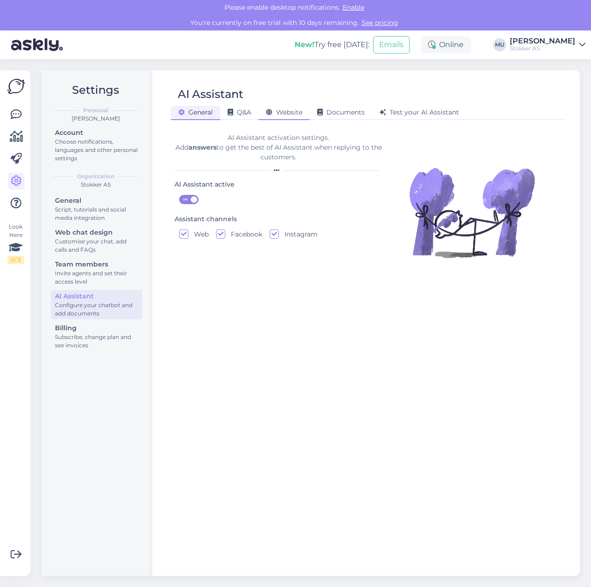
click at [286, 108] on span "Website" at bounding box center [284, 112] width 36 height 8
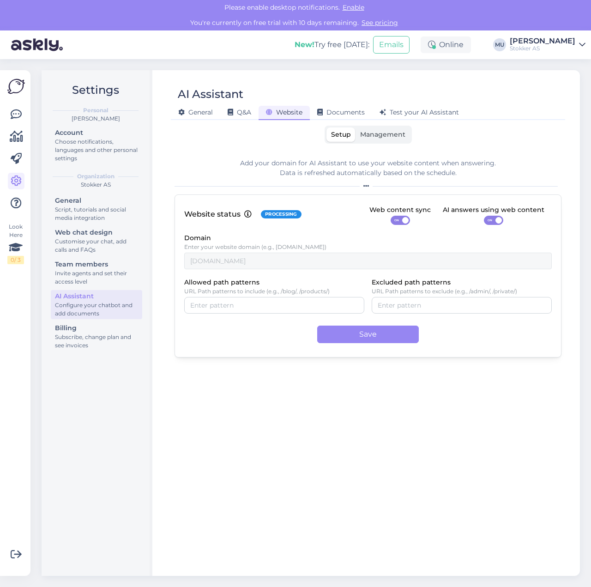
click at [389, 136] on span "Management" at bounding box center [382, 134] width 45 height 8
click at [355, 127] on input "Management" at bounding box center [355, 127] width 0 height 0
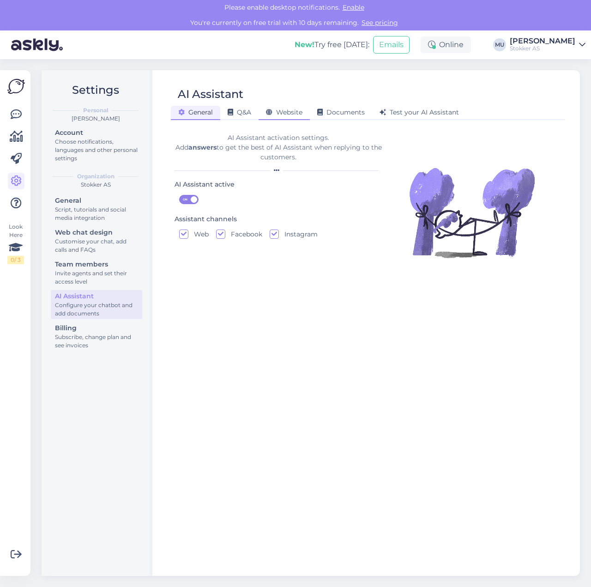
click at [295, 108] on span "Website" at bounding box center [284, 112] width 36 height 8
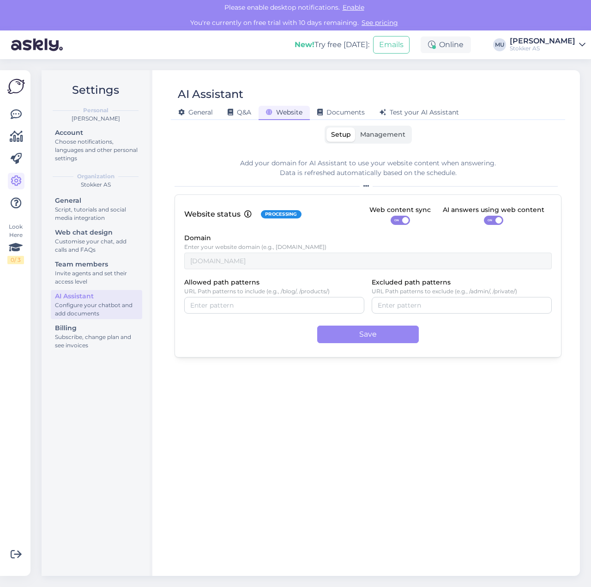
click at [385, 139] on label "Management" at bounding box center [382, 134] width 54 height 14
click at [355, 127] on input "Management" at bounding box center [355, 127] width 0 height 0
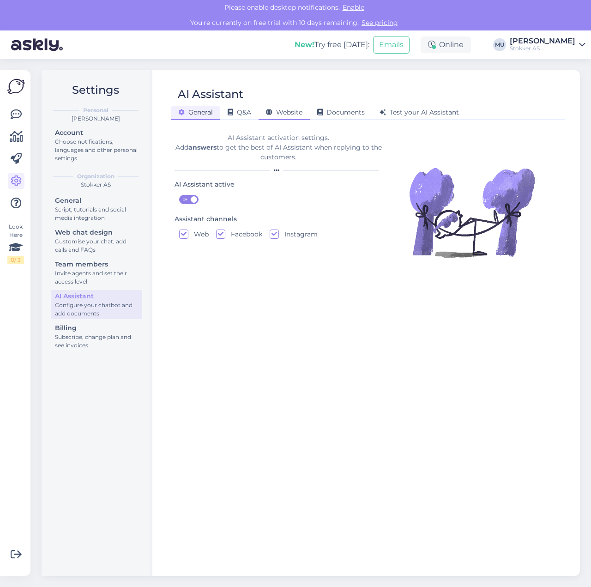
click at [293, 118] on div "Website" at bounding box center [284, 113] width 51 height 14
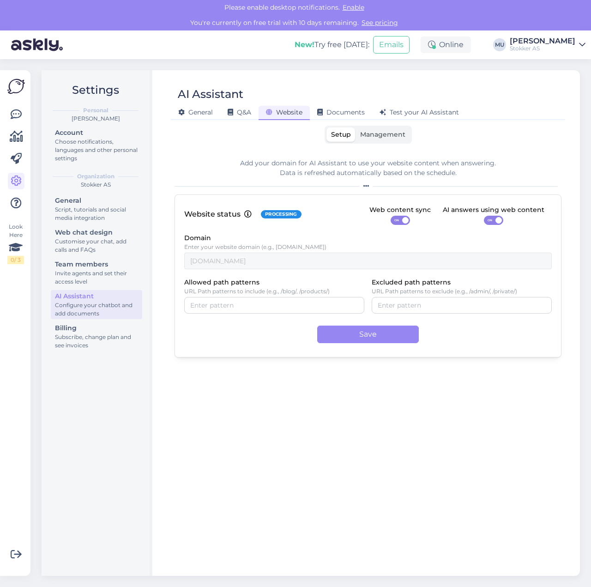
click at [367, 136] on span "Management" at bounding box center [382, 134] width 45 height 8
click at [355, 127] on input "Management" at bounding box center [355, 127] width 0 height 0
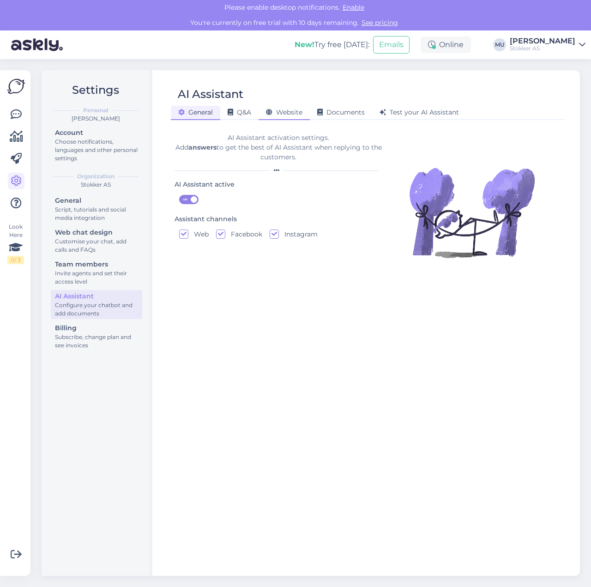
click at [287, 110] on span "Website" at bounding box center [284, 112] width 36 height 8
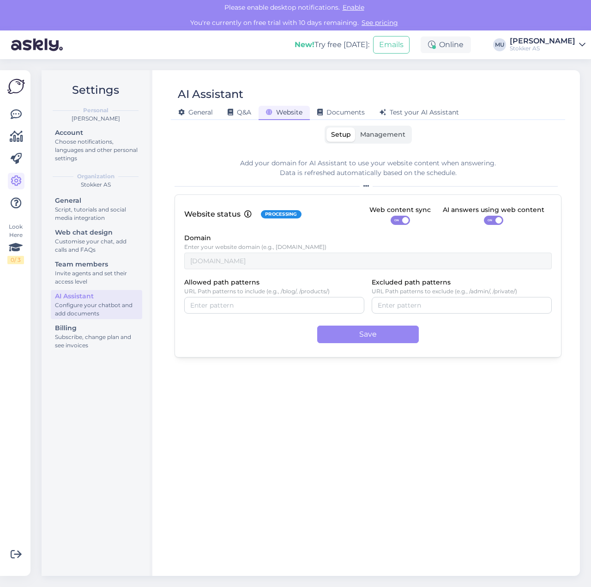
click at [382, 131] on span "Management" at bounding box center [382, 134] width 45 height 8
click at [355, 127] on input "Management" at bounding box center [355, 127] width 0 height 0
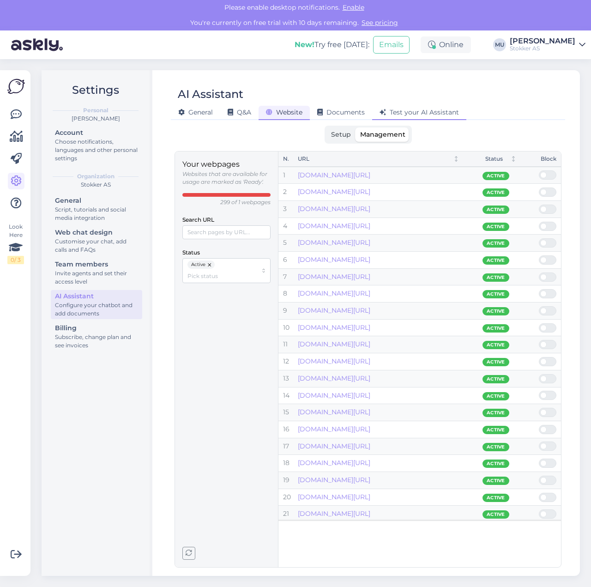
click at [404, 119] on div "Test your AI Assistant" at bounding box center [419, 113] width 94 height 14
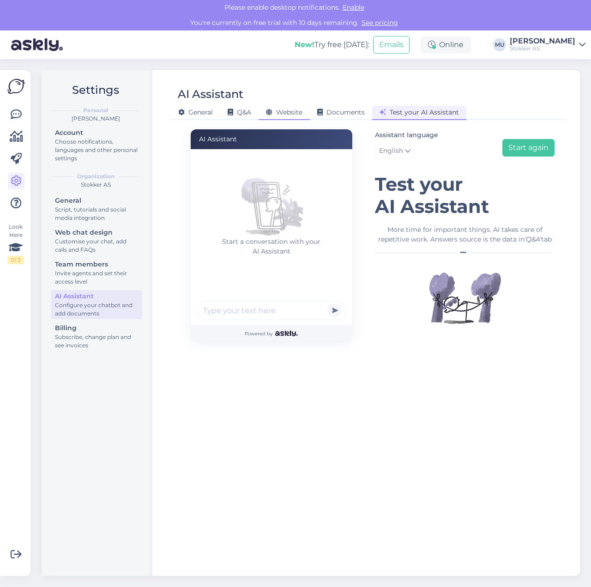
click at [297, 116] on span "Website" at bounding box center [284, 112] width 36 height 8
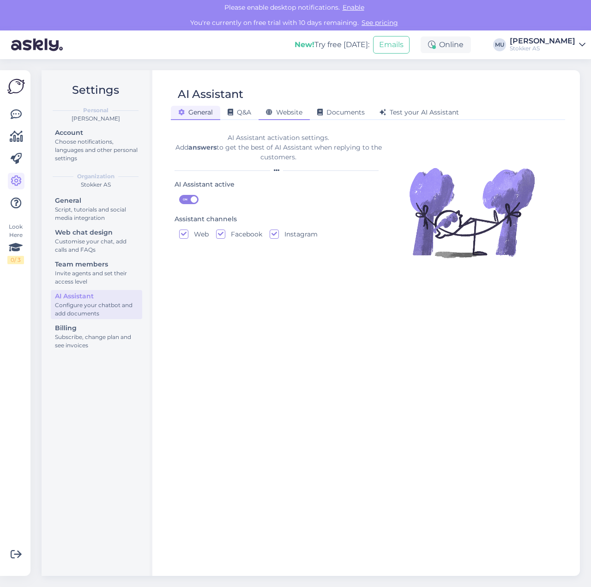
click at [284, 114] on span "Website" at bounding box center [284, 112] width 36 height 8
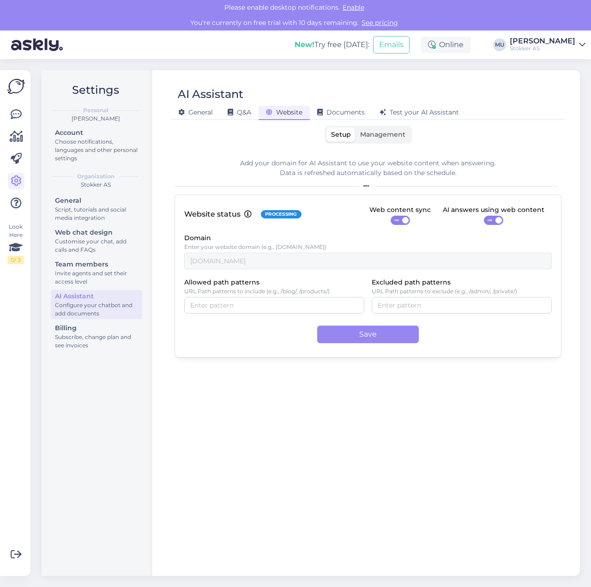
click at [378, 138] on span "Management" at bounding box center [382, 134] width 45 height 8
click at [355, 127] on input "Management" at bounding box center [355, 127] width 0 height 0
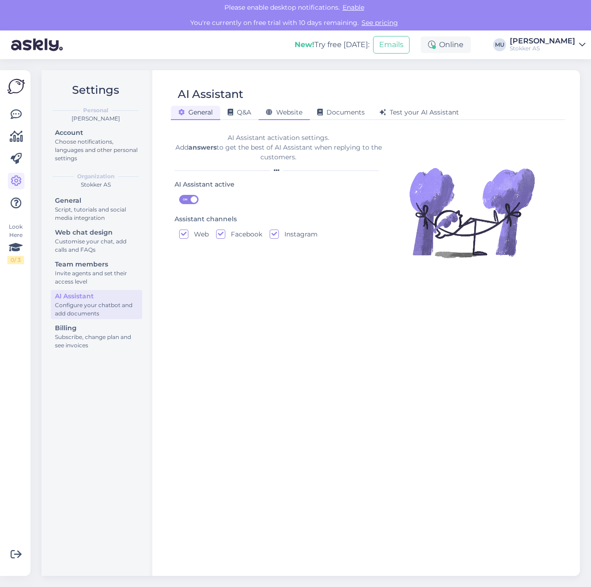
click at [298, 113] on span "Website" at bounding box center [284, 112] width 36 height 8
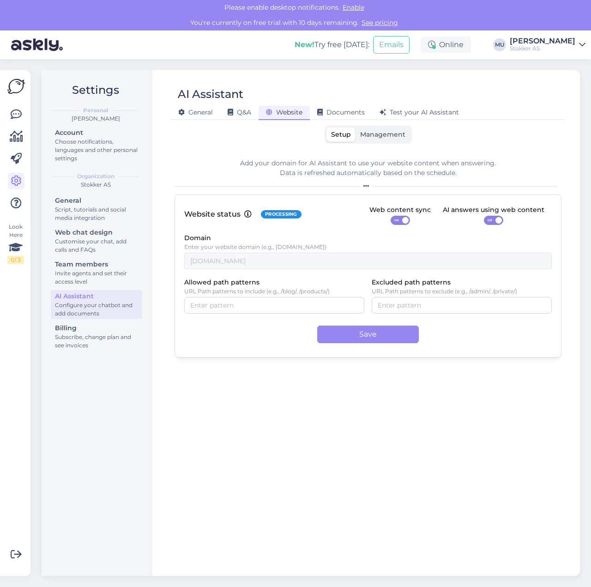
click at [385, 134] on span "Management" at bounding box center [382, 134] width 45 height 8
click at [355, 127] on input "Management" at bounding box center [355, 127] width 0 height 0
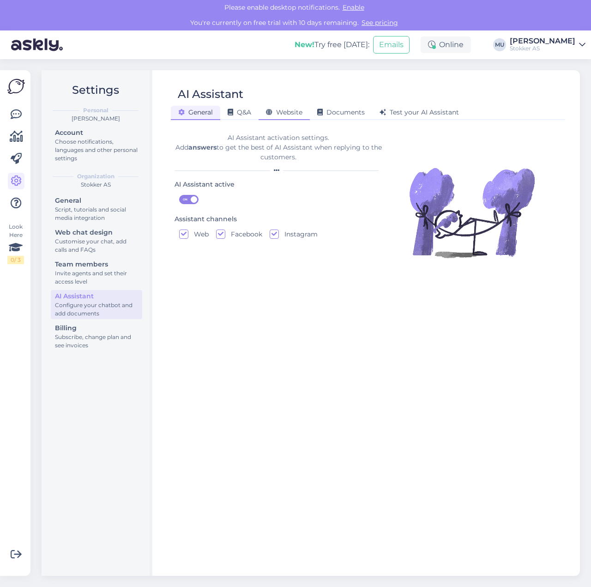
click at [289, 112] on span "Website" at bounding box center [284, 112] width 36 height 8
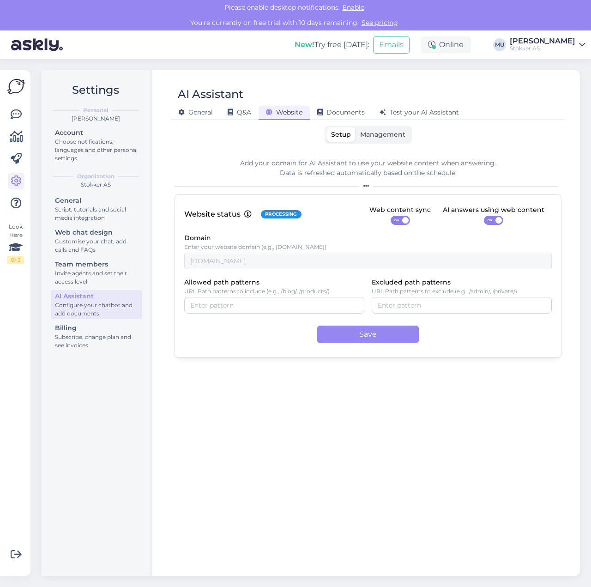
click at [373, 136] on span "Management" at bounding box center [382, 134] width 45 height 8
click at [355, 127] on input "Management" at bounding box center [355, 127] width 0 height 0
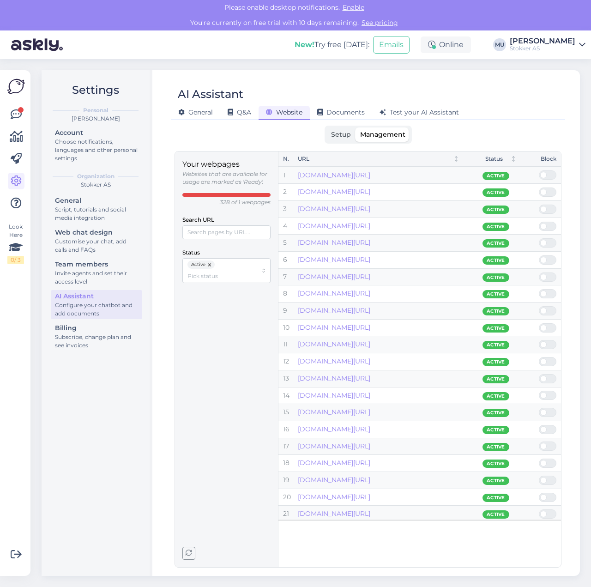
click at [281, 117] on div "Website" at bounding box center [284, 113] width 51 height 14
click at [241, 120] on div "Q&A" at bounding box center [239, 113] width 38 height 14
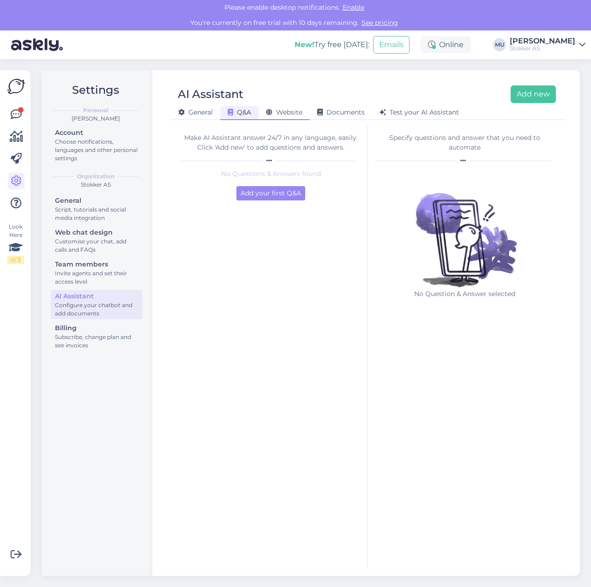
click at [284, 114] on span "Website" at bounding box center [284, 112] width 36 height 8
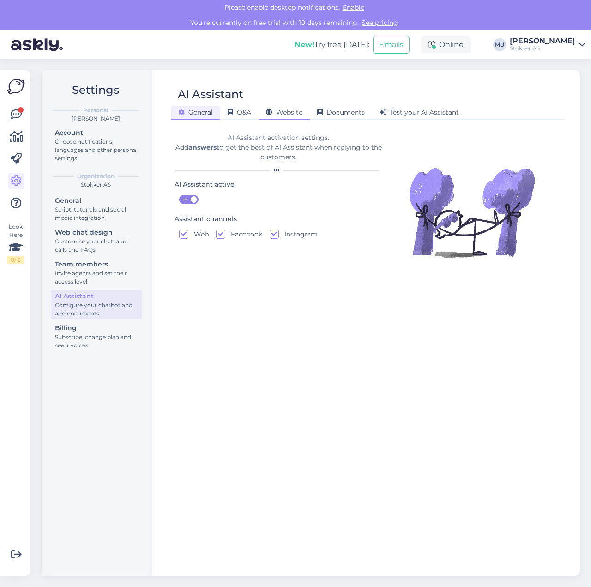
click at [289, 117] on div "Website" at bounding box center [284, 113] width 51 height 14
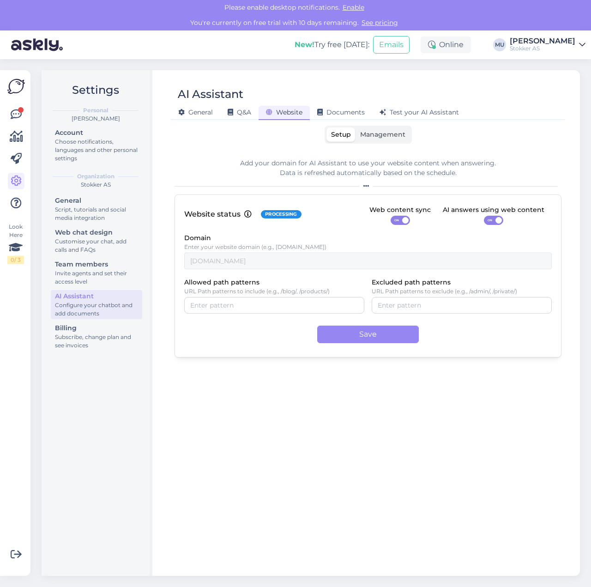
click at [383, 139] on label "Management" at bounding box center [382, 134] width 54 height 14
click at [355, 127] on input "Management" at bounding box center [355, 127] width 0 height 0
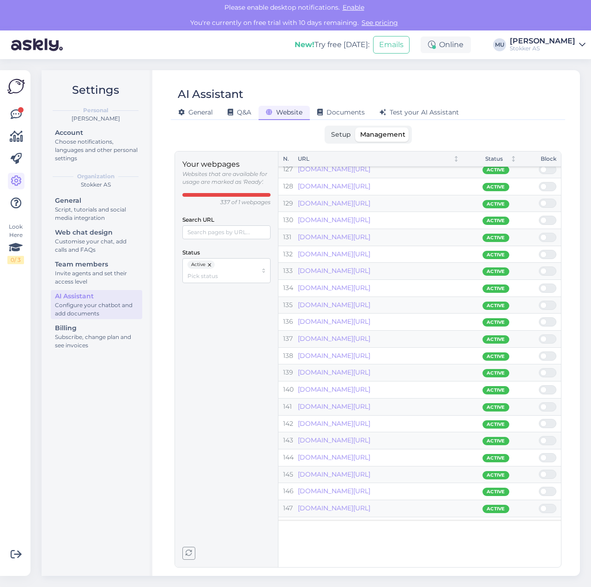
scroll to position [2139, 0]
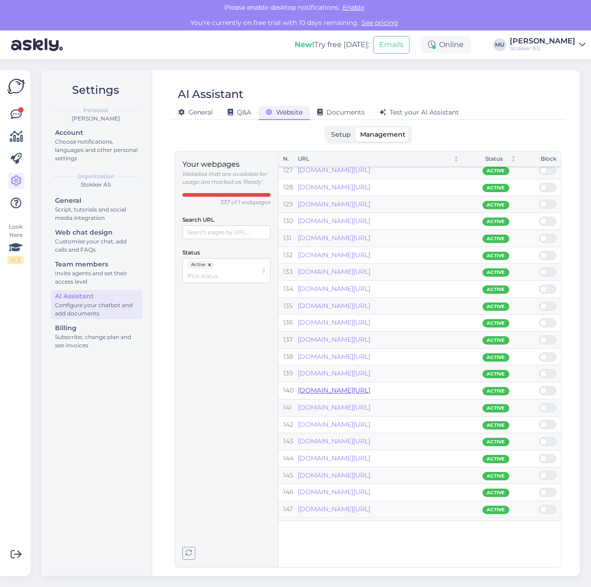
click at [367, 386] on link "www.stokker.ee/-c-1108639-eg" at bounding box center [334, 390] width 72 height 8
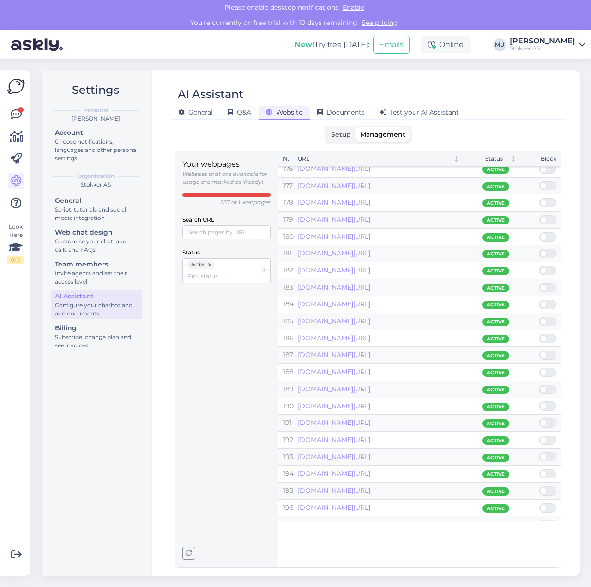
scroll to position [2970, 0]
click at [370, 487] on link "www.stokker.ee/-c-1100097-eg" at bounding box center [334, 491] width 72 height 8
click at [370, 233] on link "www.stokker.ee/-c-1101143-eg" at bounding box center [334, 237] width 72 height 8
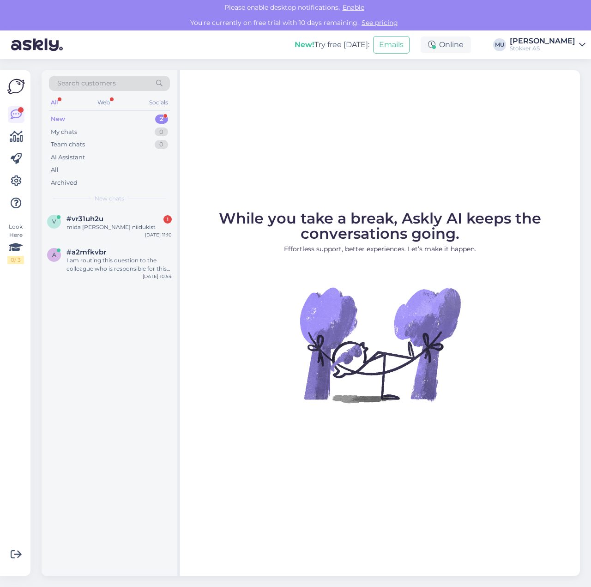
click at [80, 118] on div "New 2" at bounding box center [109, 119] width 121 height 13
click at [102, 219] on span "#vr31uh2u" at bounding box center [84, 219] width 37 height 8
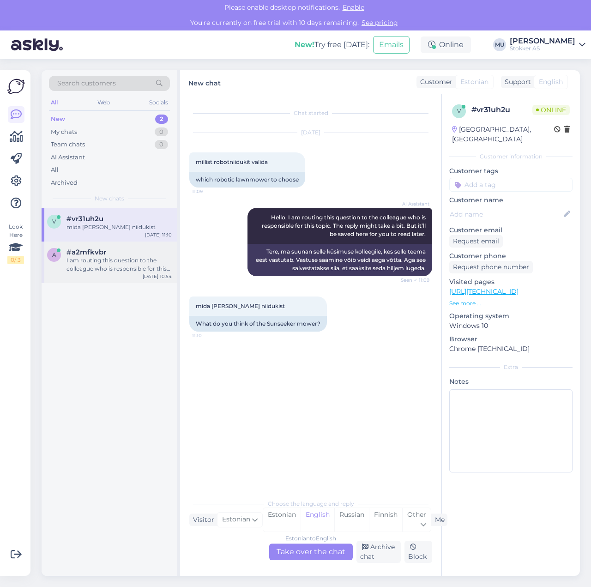
click at [111, 251] on div "#a2mfkvbr" at bounding box center [118, 252] width 105 height 8
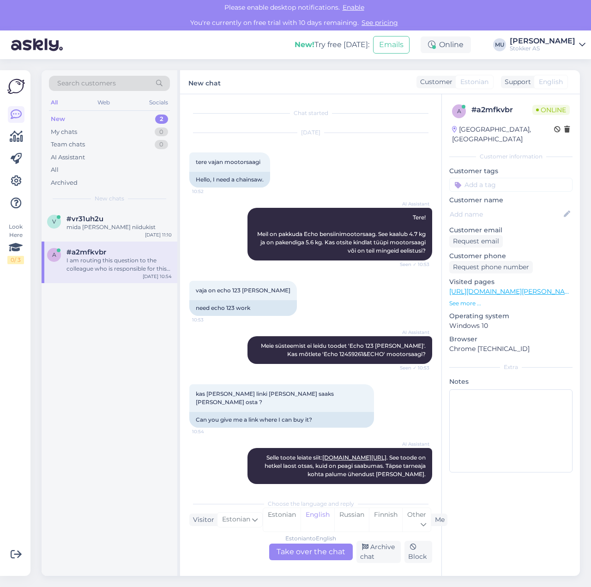
scroll to position [144, 0]
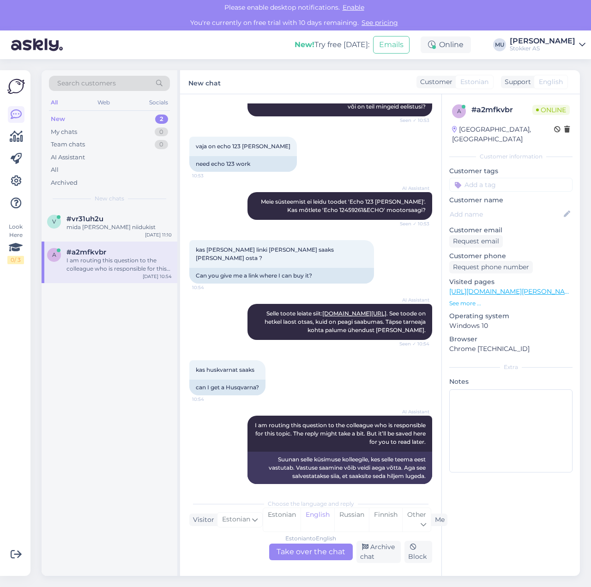
click at [99, 120] on div "New 2" at bounding box center [109, 119] width 121 height 13
click at [87, 223] on div "mida [PERSON_NAME] niidukist" at bounding box center [118, 227] width 105 height 8
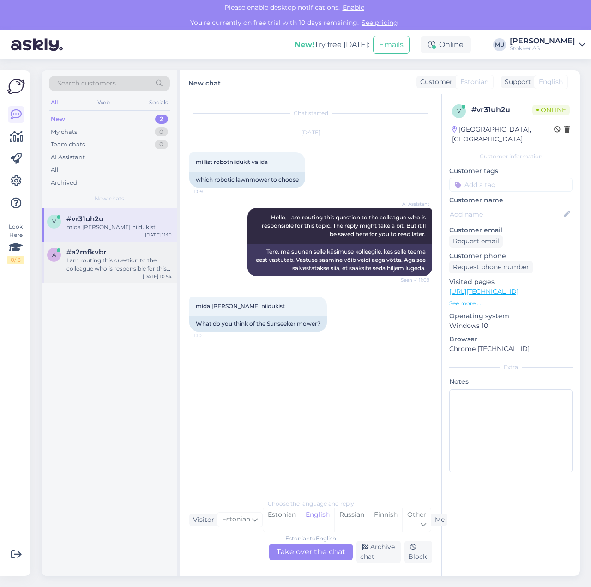
click at [106, 258] on div "I am routing this question to the colleague who is responsible for this topic. …" at bounding box center [118, 264] width 105 height 17
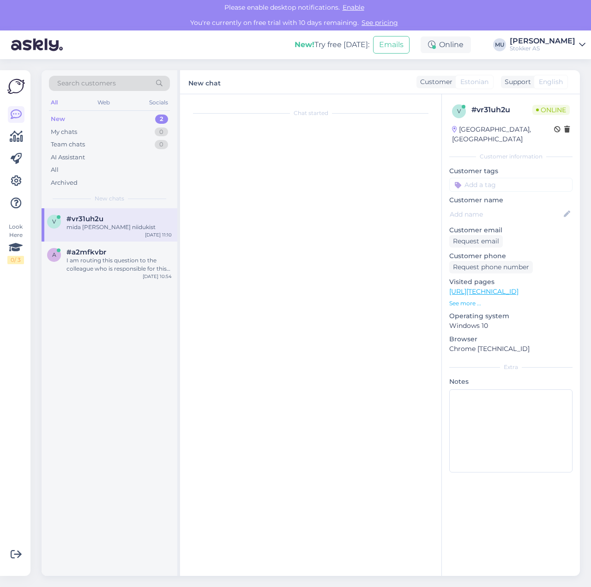
scroll to position [144, 0]
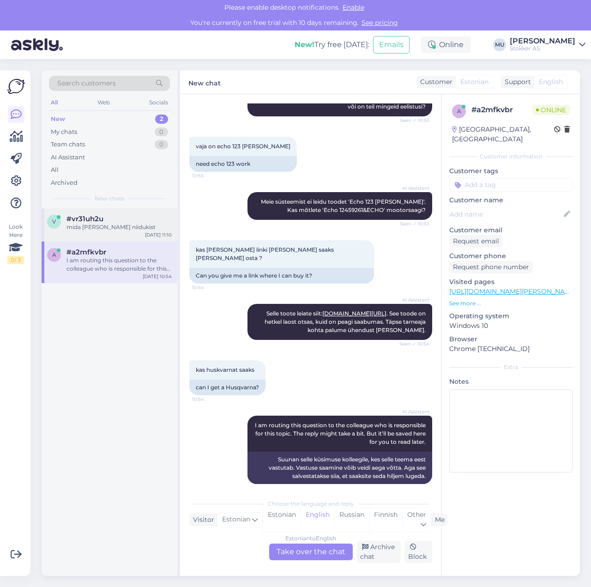
click at [102, 224] on div "mida [PERSON_NAME] niidukist" at bounding box center [118, 227] width 105 height 8
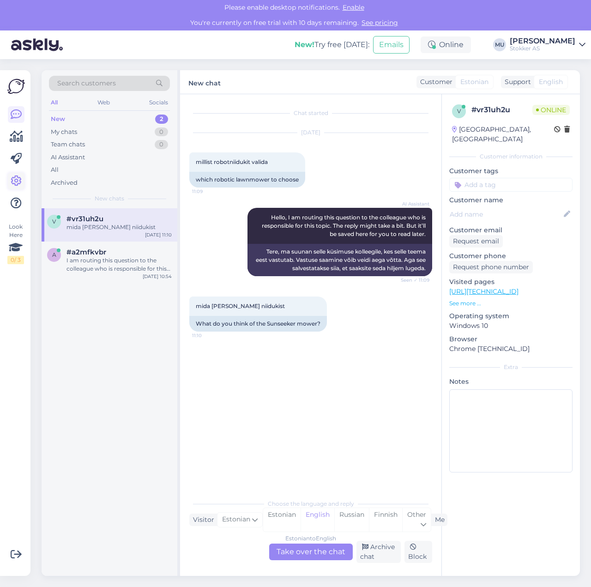
click at [15, 178] on icon at bounding box center [16, 180] width 11 height 11
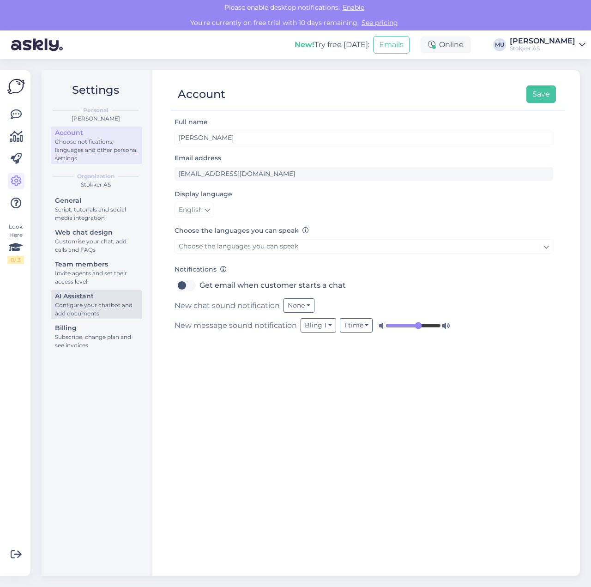
click at [81, 295] on div "AI Assistant" at bounding box center [96, 296] width 83 height 10
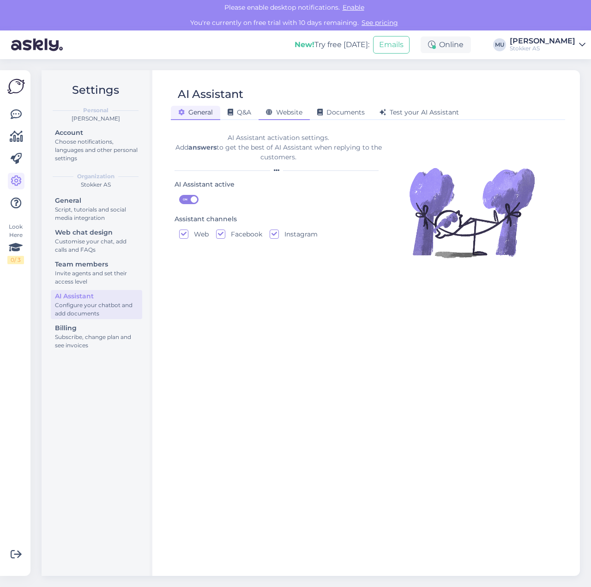
click at [289, 112] on span "Website" at bounding box center [284, 112] width 36 height 8
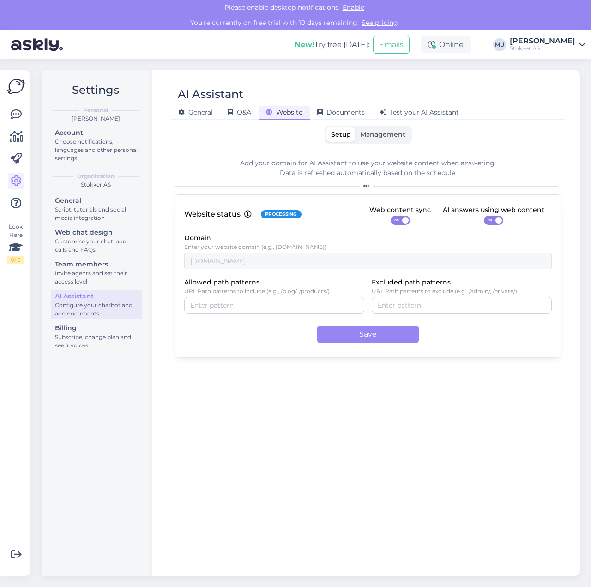
click at [385, 133] on span "Management" at bounding box center [382, 134] width 45 height 8
click at [355, 127] on input "Management" at bounding box center [355, 127] width 0 height 0
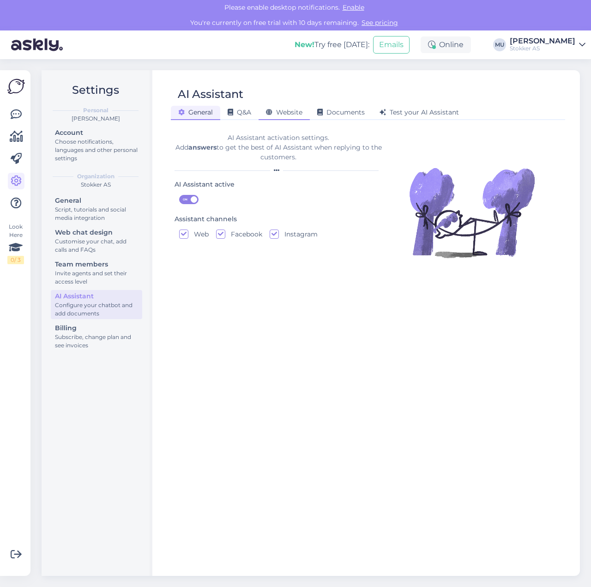
click at [290, 111] on span "Website" at bounding box center [284, 112] width 36 height 8
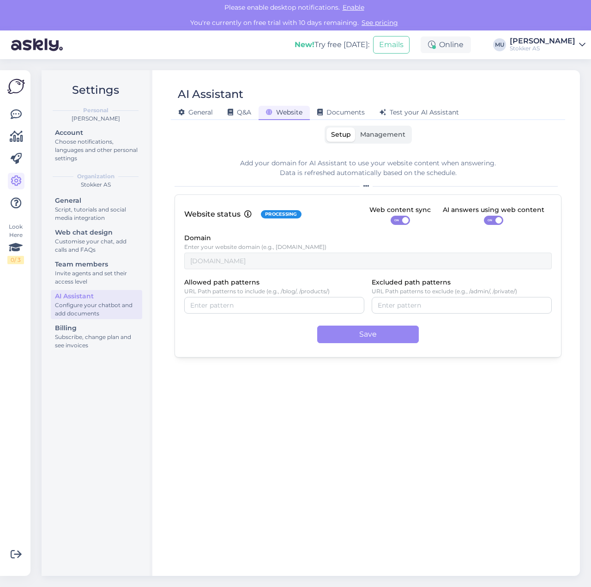
click at [397, 136] on span "Management" at bounding box center [382, 134] width 45 height 8
click at [355, 127] on input "Management" at bounding box center [355, 127] width 0 height 0
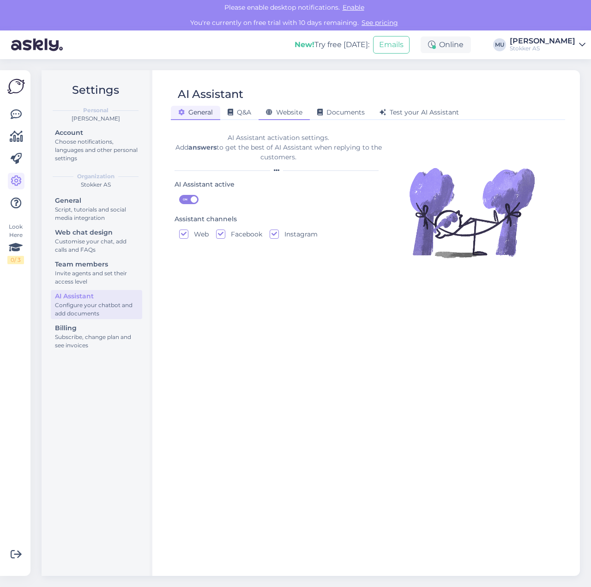
click at [293, 114] on span "Website" at bounding box center [284, 112] width 36 height 8
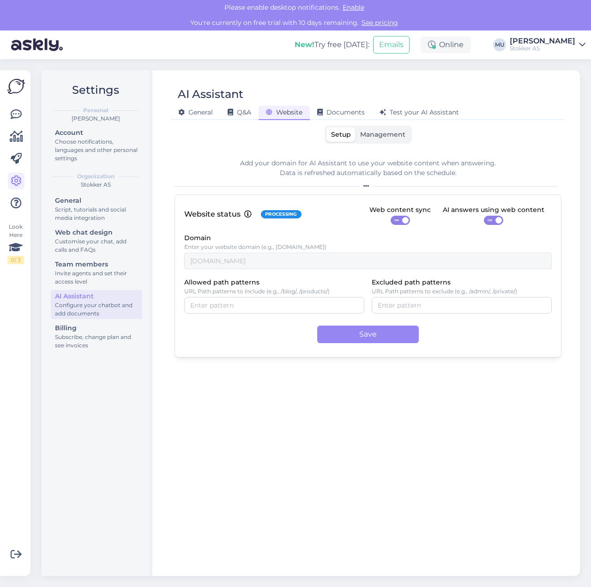
click at [374, 138] on span "Management" at bounding box center [382, 134] width 45 height 8
click at [355, 127] on input "Management" at bounding box center [355, 127] width 0 height 0
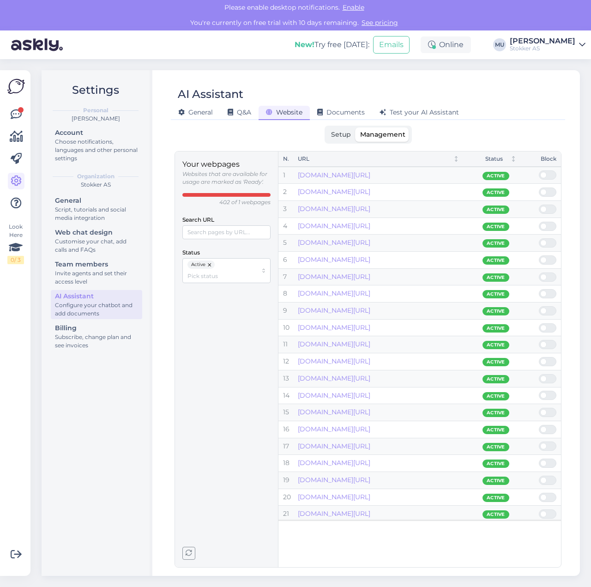
click at [7, 114] on div "Look Here 0 / 3" at bounding box center [16, 323] width 18 height 491
click at [22, 113] on link at bounding box center [16, 114] width 17 height 17
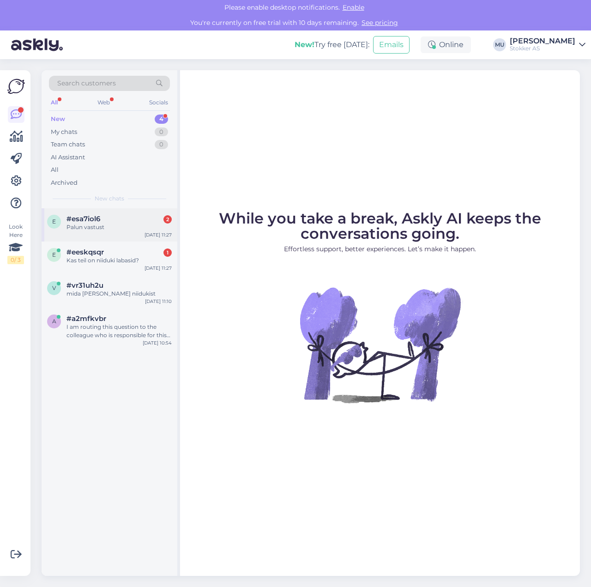
click at [104, 221] on div "#esa7iol6 2" at bounding box center [118, 219] width 105 height 8
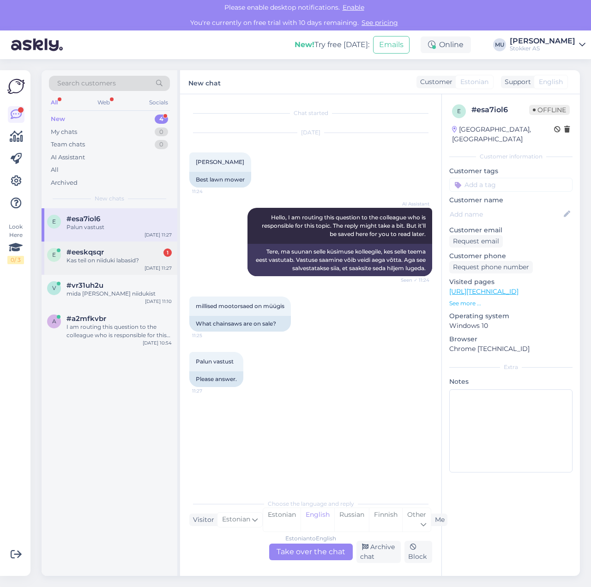
click at [112, 264] on div "e #eeskqsqr 1 Kas teil on niiduki labasid? Sep 9 11:27" at bounding box center [110, 257] width 136 height 33
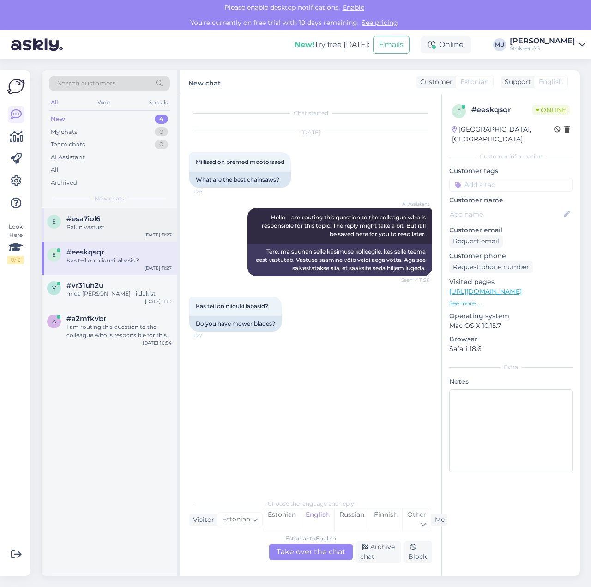
click at [112, 228] on div "Palun vastust" at bounding box center [118, 227] width 105 height 8
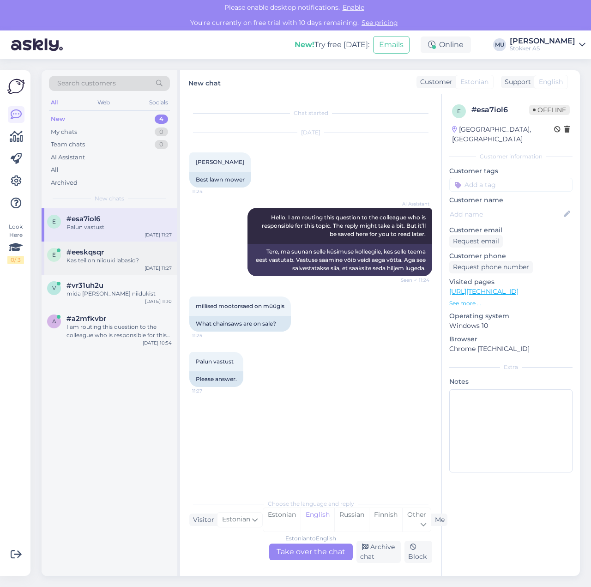
click at [124, 263] on div "e #eeskqsqr Kas teil on niiduki labasid? Sep 9 11:27" at bounding box center [110, 257] width 136 height 33
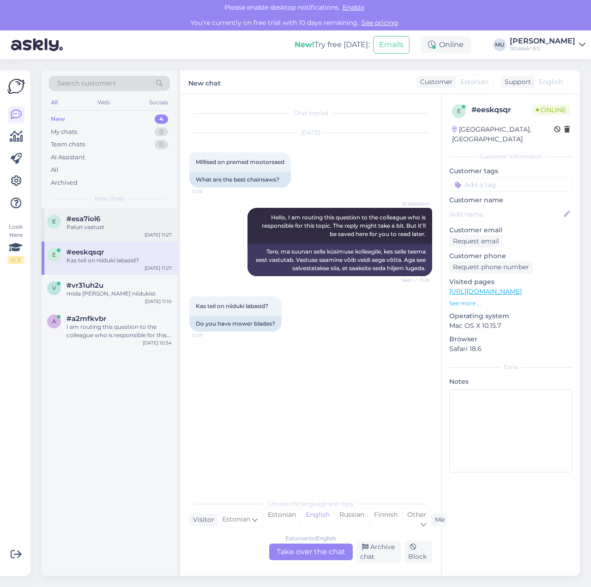
click at [126, 229] on div "Palun vastust" at bounding box center [118, 227] width 105 height 8
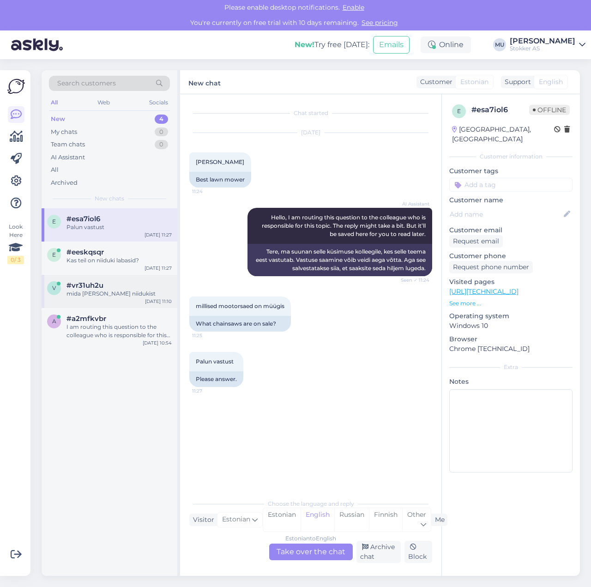
drag, startPoint x: 130, startPoint y: 263, endPoint x: 125, endPoint y: 275, distance: 13.3
click at [130, 263] on div "Kas teil on niiduki labasid?" at bounding box center [118, 260] width 105 height 8
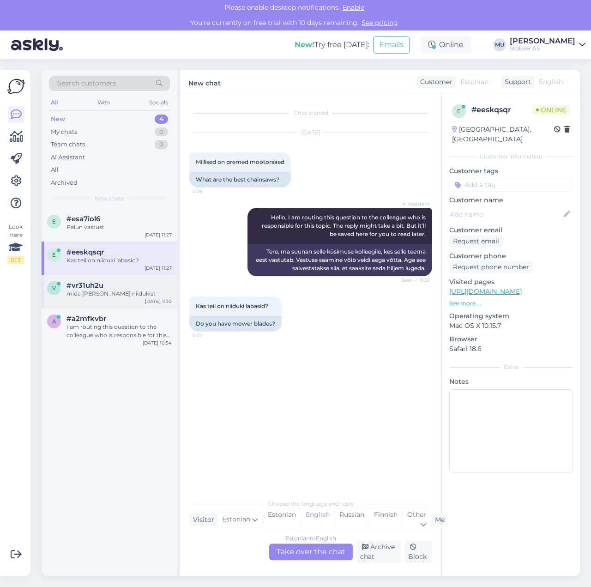
click at [124, 299] on div "v #vr31uh2u mida arvata sunseeker niidukist Sep 9 11:10" at bounding box center [110, 291] width 136 height 33
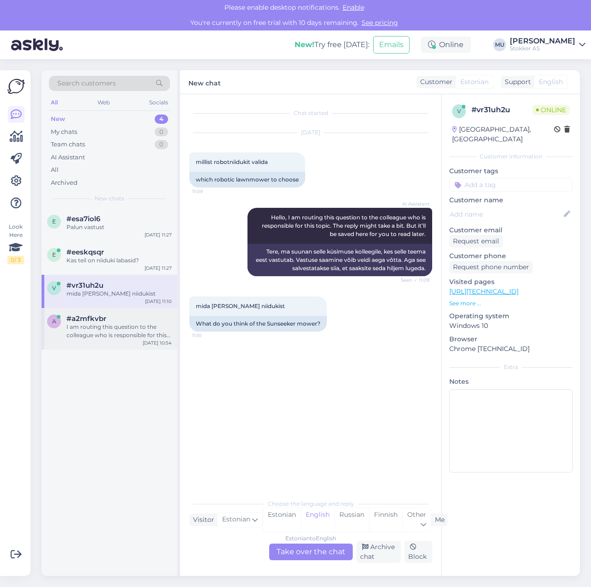
click at [127, 330] on div "I am routing this question to the colleague who is responsible for this topic. …" at bounding box center [118, 331] width 105 height 17
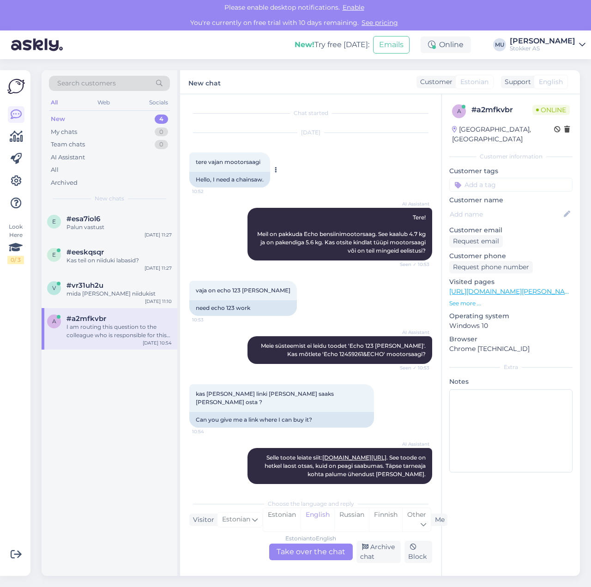
click at [260, 162] on span "tere vajan mootorsaagi" at bounding box center [228, 161] width 65 height 7
drag, startPoint x: 265, startPoint y: 162, endPoint x: 191, endPoint y: 160, distance: 73.9
click at [191, 160] on div "tere vajan mootorsaagi 10:52" at bounding box center [229, 161] width 81 height 19
click at [229, 160] on span "tere vajan mootorsaagi" at bounding box center [228, 161] width 65 height 7
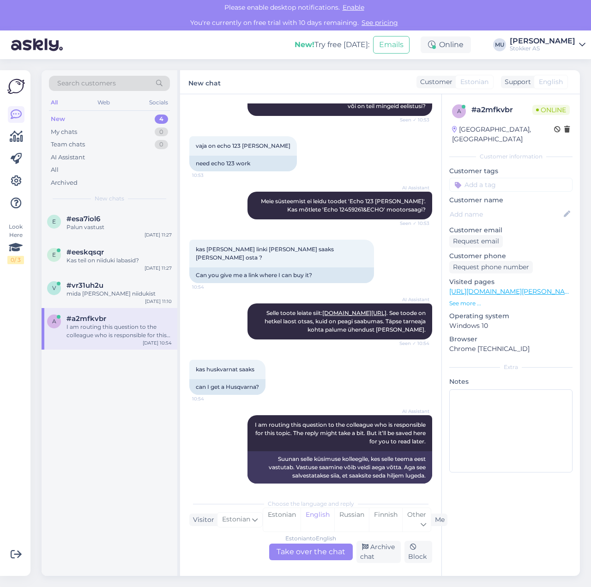
scroll to position [144, 0]
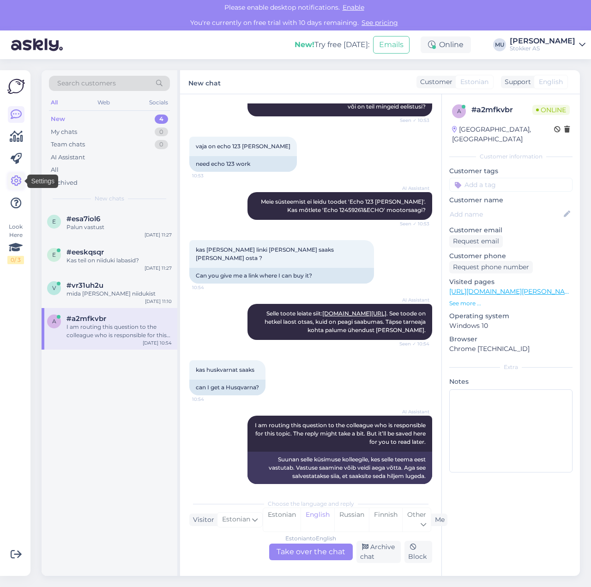
click at [15, 184] on icon at bounding box center [16, 180] width 11 height 11
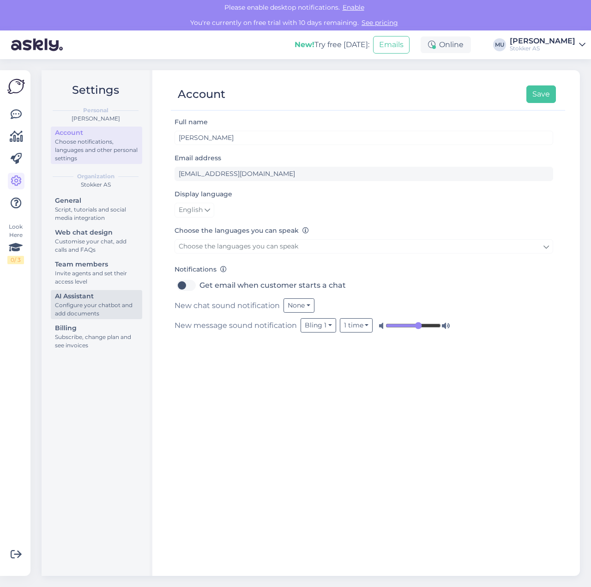
click at [98, 297] on div "AI Assistant" at bounding box center [96, 296] width 83 height 10
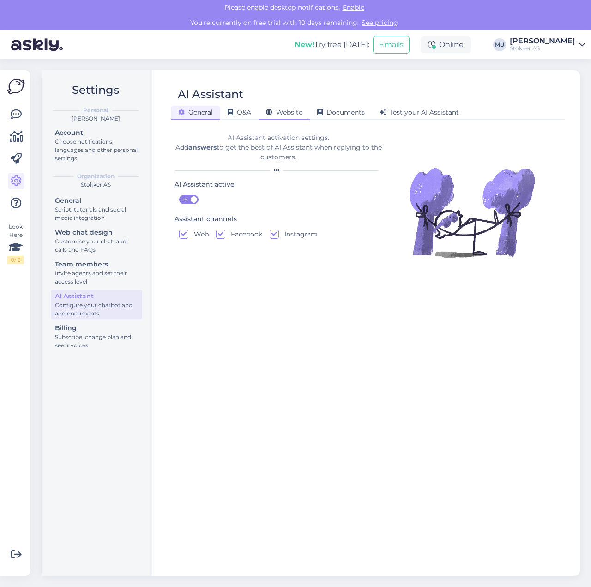
click at [293, 118] on div "Website" at bounding box center [284, 113] width 51 height 14
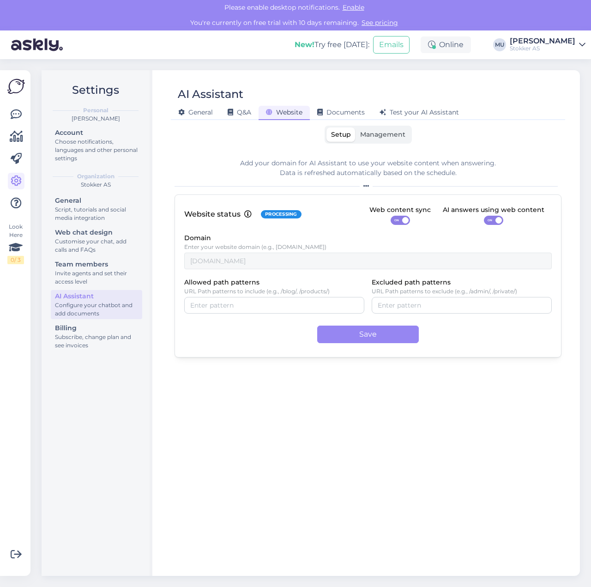
click at [374, 134] on span "Management" at bounding box center [382, 134] width 45 height 8
click at [355, 127] on input "Management" at bounding box center [355, 127] width 0 height 0
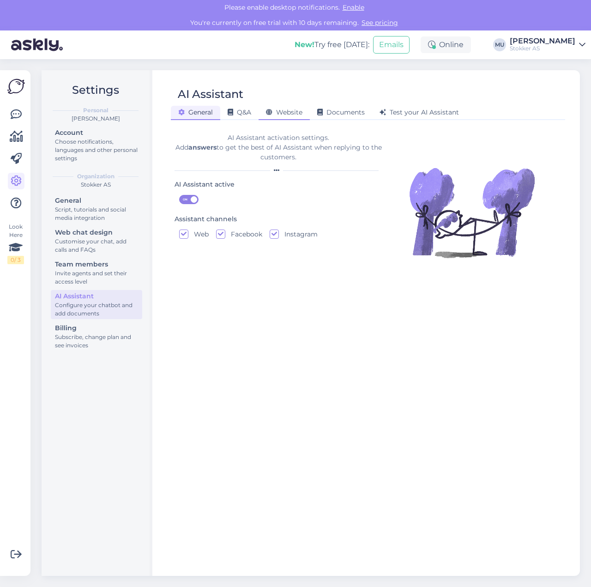
click at [288, 115] on span "Website" at bounding box center [284, 112] width 36 height 8
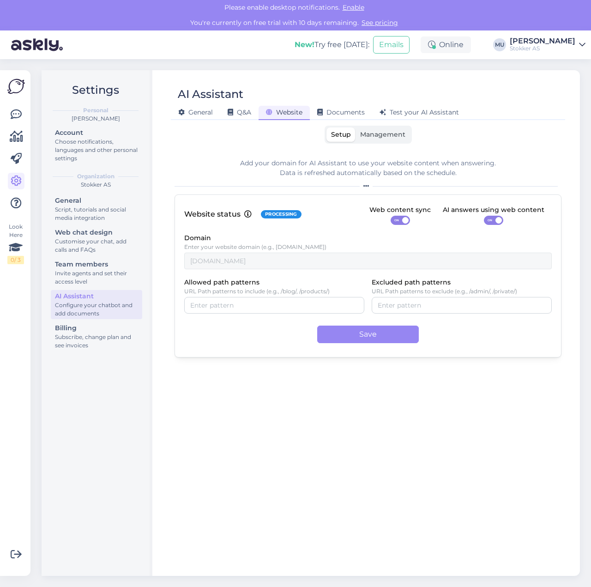
click at [384, 137] on span "Management" at bounding box center [382, 134] width 45 height 8
click at [355, 127] on input "Management" at bounding box center [355, 127] width 0 height 0
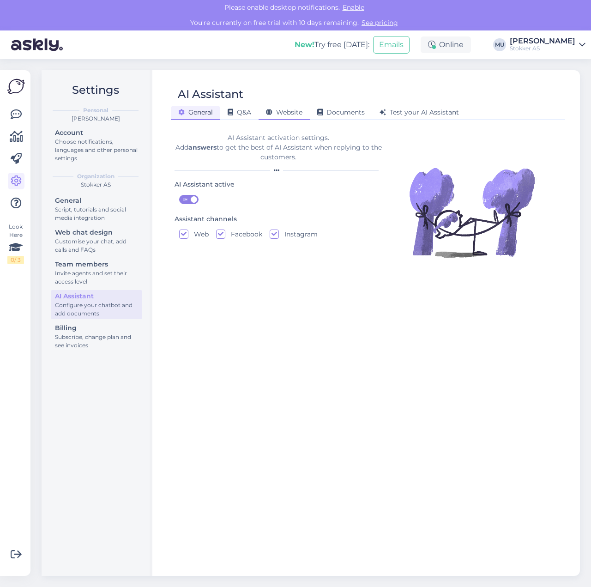
click at [283, 114] on span "Website" at bounding box center [284, 112] width 36 height 8
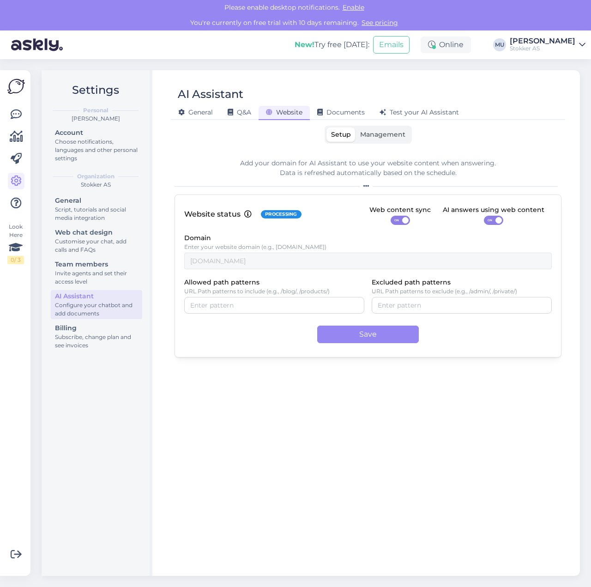
click at [380, 134] on span "Management" at bounding box center [382, 134] width 45 height 8
click at [355, 127] on input "Management" at bounding box center [355, 127] width 0 height 0
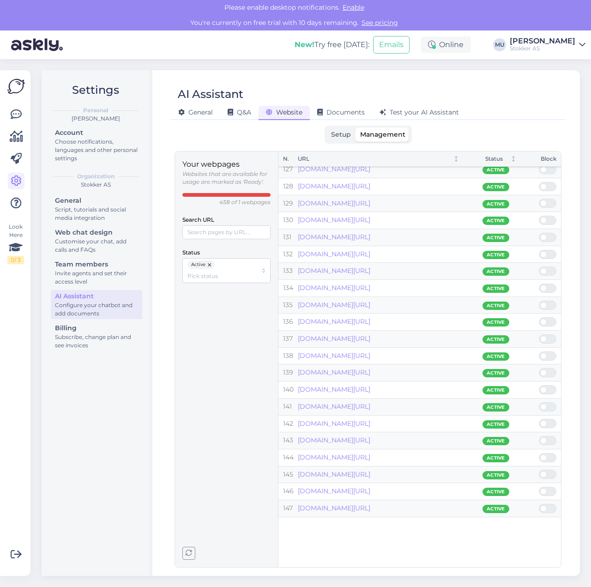
scroll to position [2139, 0]
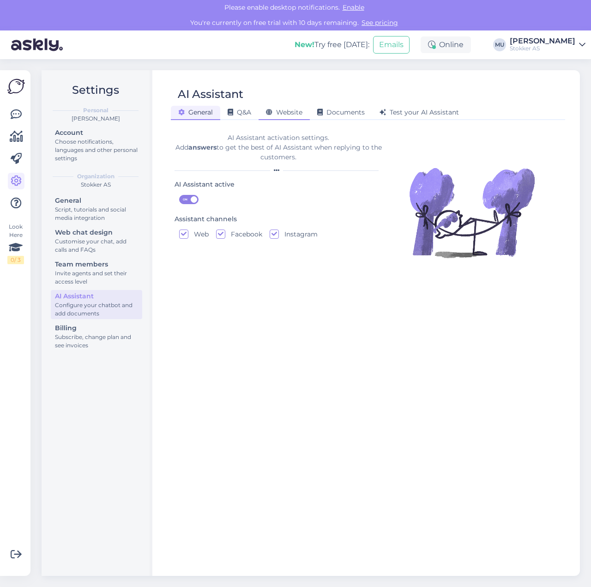
click at [292, 108] on div "Website" at bounding box center [284, 113] width 51 height 14
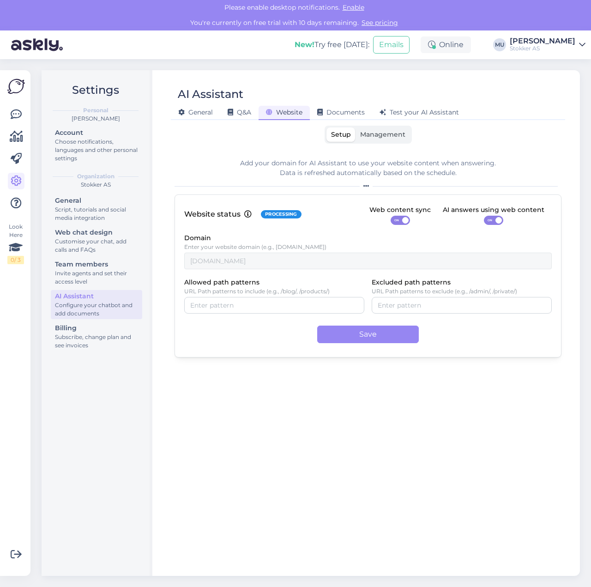
click at [383, 132] on span "Management" at bounding box center [382, 134] width 45 height 8
click at [355, 127] on input "Management" at bounding box center [355, 127] width 0 height 0
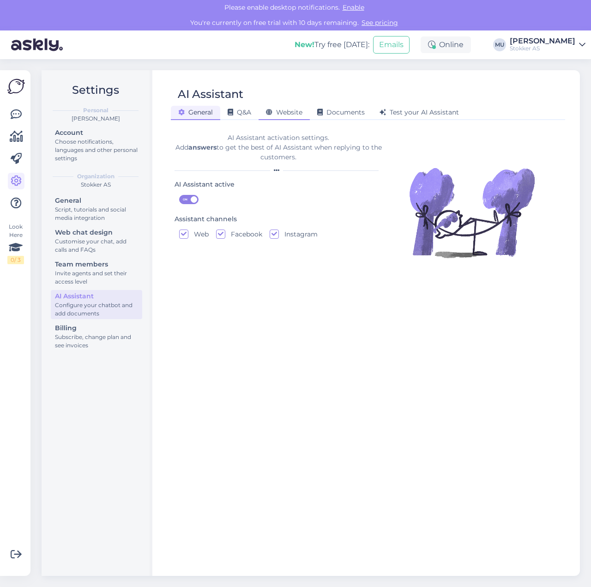
click at [283, 109] on span "Website" at bounding box center [284, 112] width 36 height 8
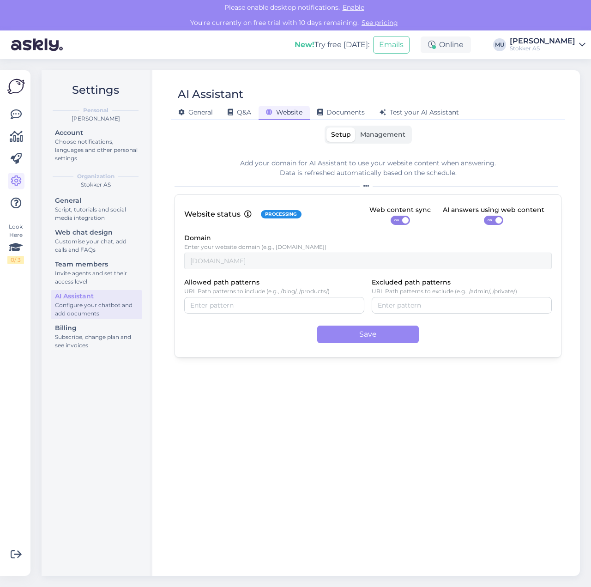
click at [374, 137] on span "Management" at bounding box center [382, 134] width 45 height 8
click at [355, 127] on input "Management" at bounding box center [355, 127] width 0 height 0
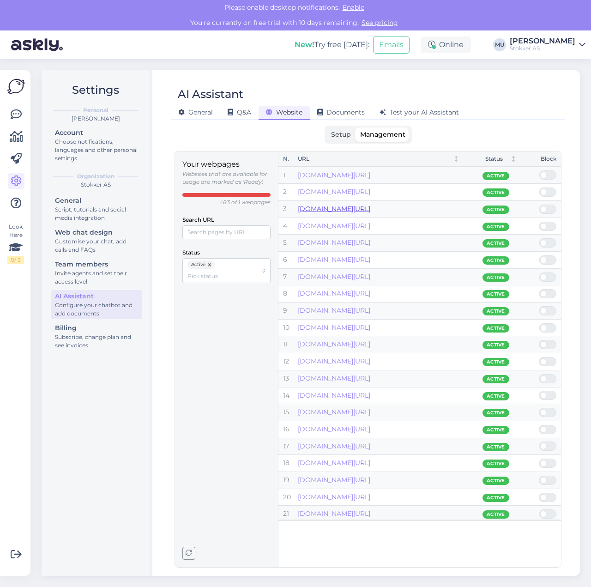
click at [363, 208] on link "[DOMAIN_NAME][URL]" at bounding box center [334, 209] width 72 height 8
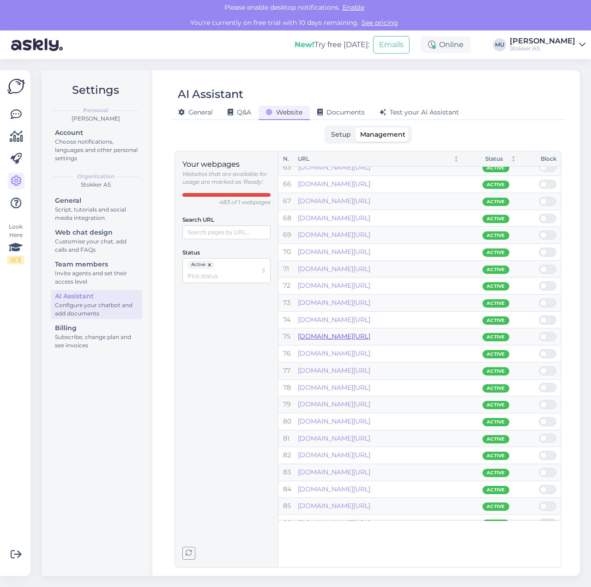
scroll to position [1104, 0]
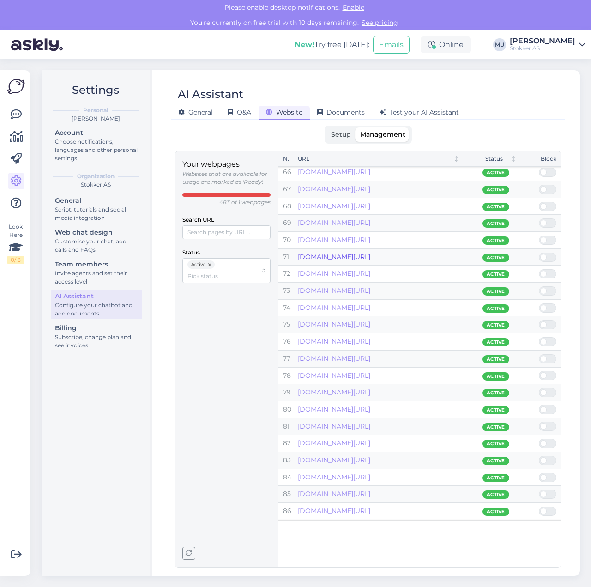
click at [370, 253] on link "www.stokker.ee/-c-268rndd009-ore" at bounding box center [334, 257] width 72 height 8
click at [97, 263] on div "Team members" at bounding box center [96, 264] width 83 height 10
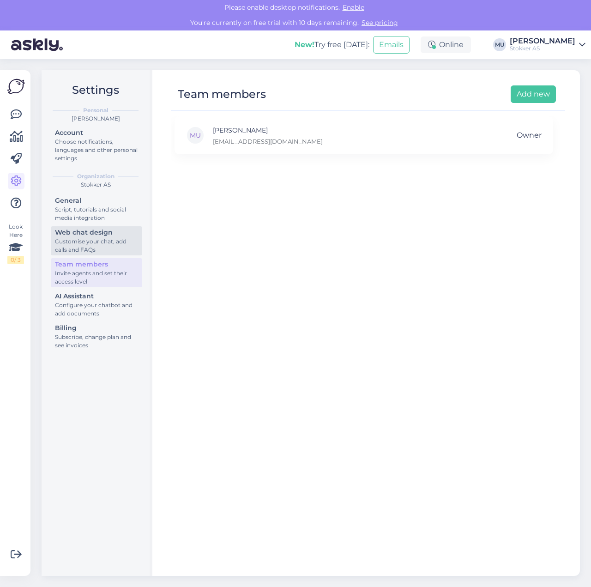
click at [96, 244] on div "Customise your chat, add calls and FAQs" at bounding box center [96, 245] width 83 height 17
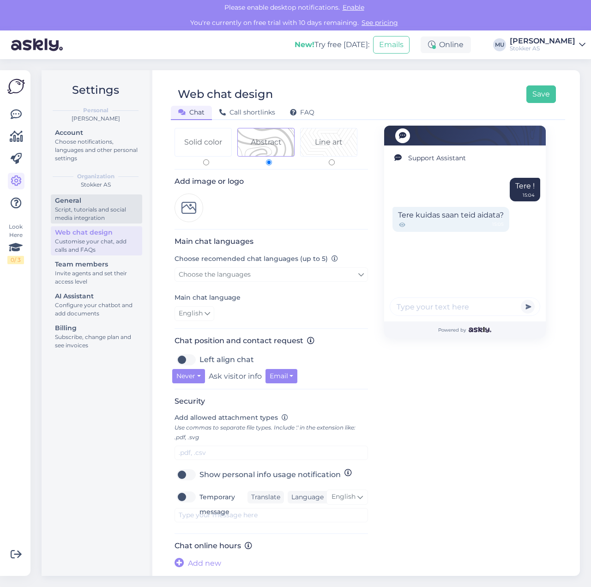
scroll to position [94, 0]
click at [103, 210] on div "Script, tutorials and social media integration" at bounding box center [96, 213] width 83 height 17
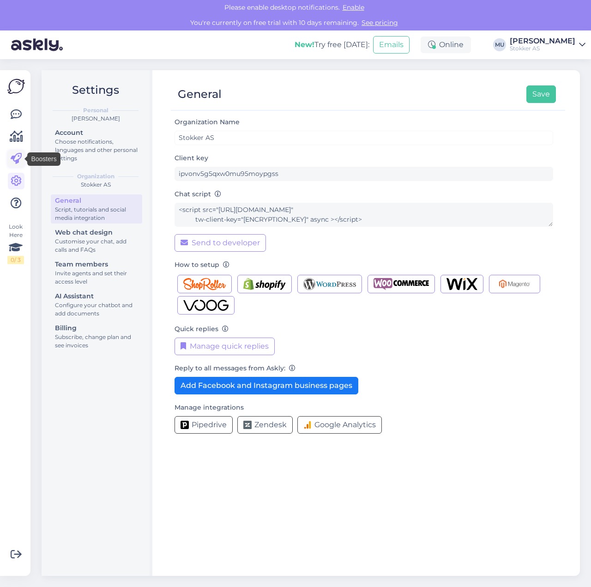
click at [16, 156] on icon at bounding box center [16, 158] width 11 height 11
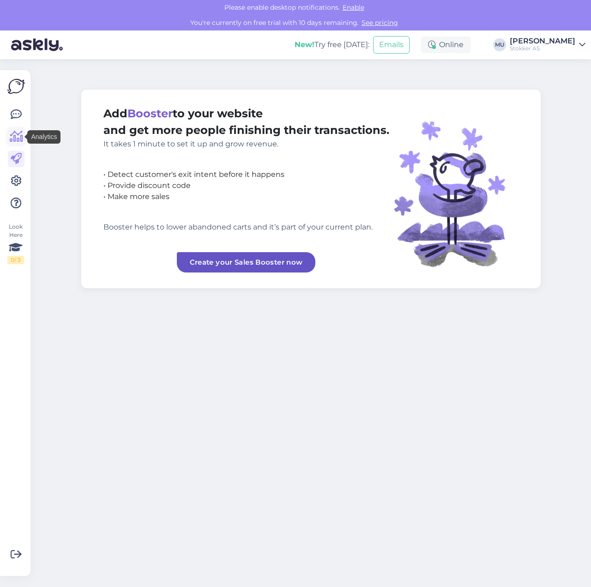
click at [18, 135] on icon at bounding box center [16, 136] width 13 height 11
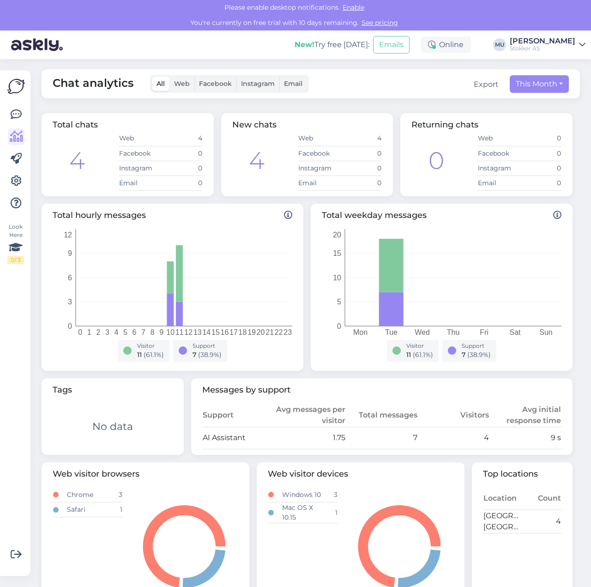
scroll to position [2, 0]
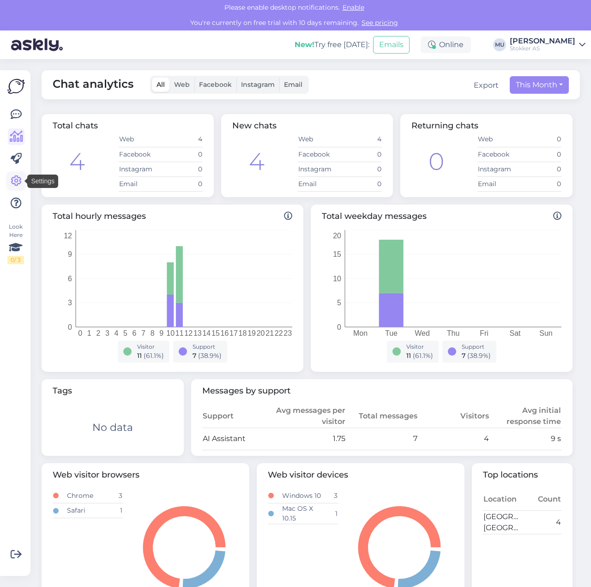
click at [19, 178] on icon at bounding box center [16, 180] width 11 height 11
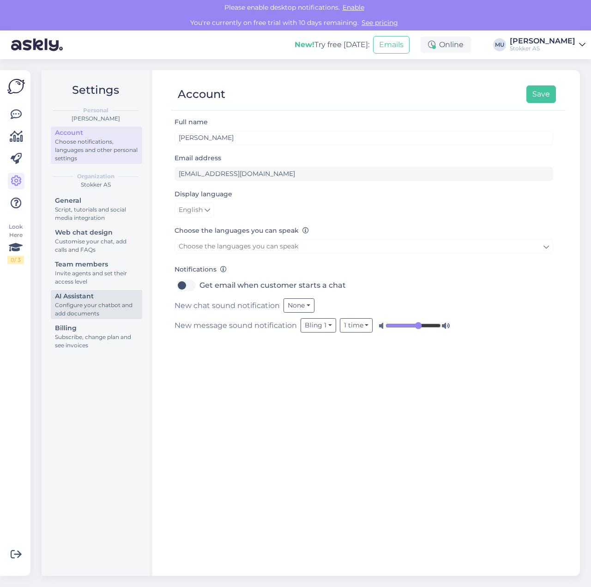
click at [102, 299] on div "AI Assistant" at bounding box center [96, 296] width 83 height 10
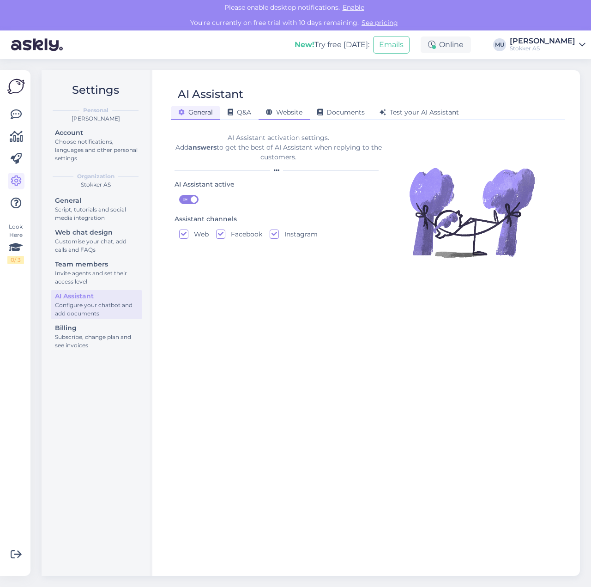
click at [301, 112] on span "Website" at bounding box center [284, 112] width 36 height 8
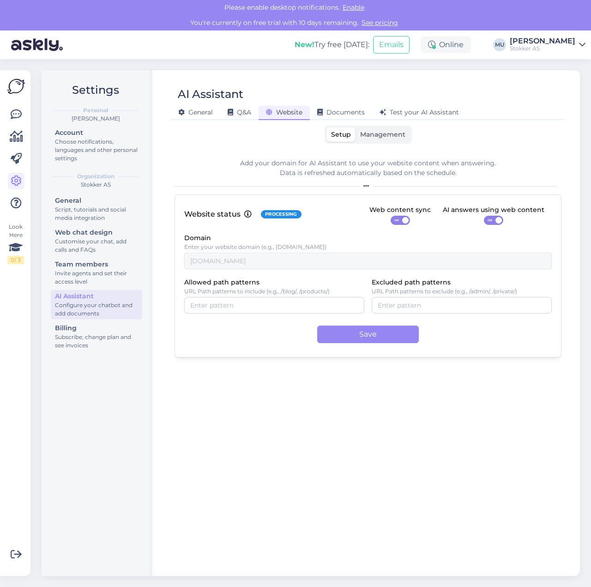
click at [376, 133] on span "Management" at bounding box center [382, 134] width 45 height 8
click at [355, 127] on input "Management" at bounding box center [355, 127] width 0 height 0
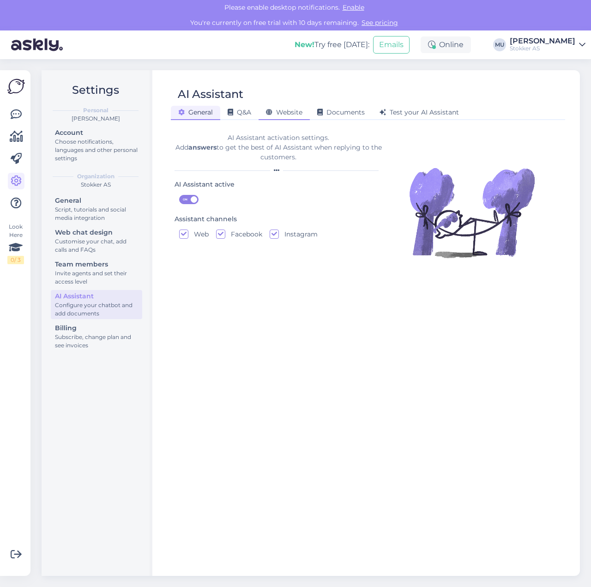
click at [287, 112] on span "Website" at bounding box center [284, 112] width 36 height 8
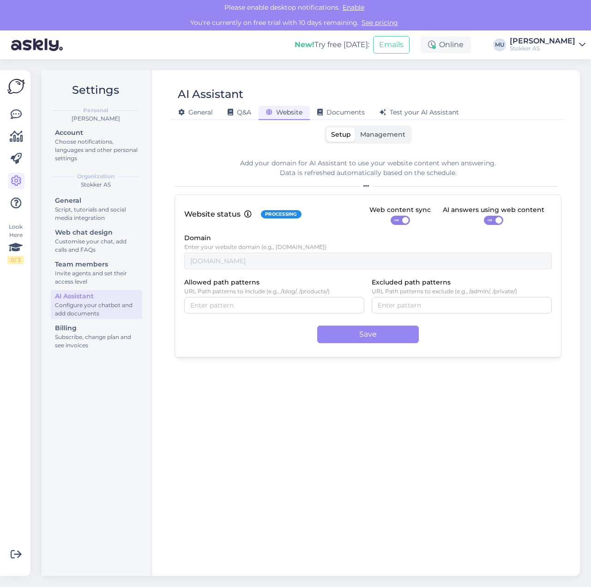
click at [383, 140] on label "Management" at bounding box center [382, 134] width 54 height 14
click at [355, 127] on input "Management" at bounding box center [355, 127] width 0 height 0
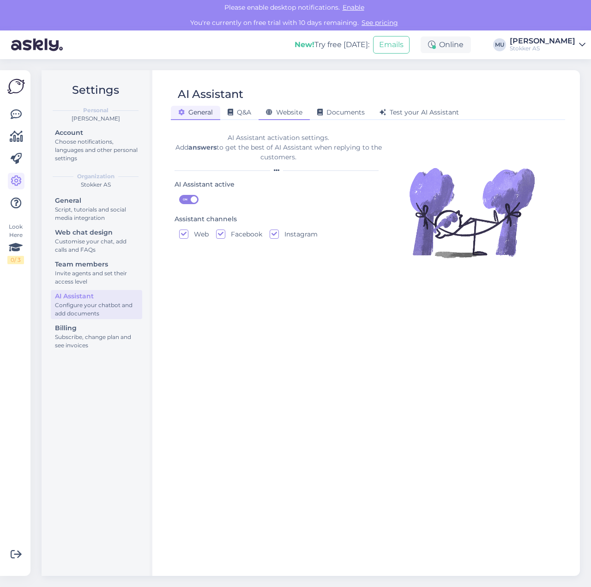
click at [284, 113] on span "Website" at bounding box center [284, 112] width 36 height 8
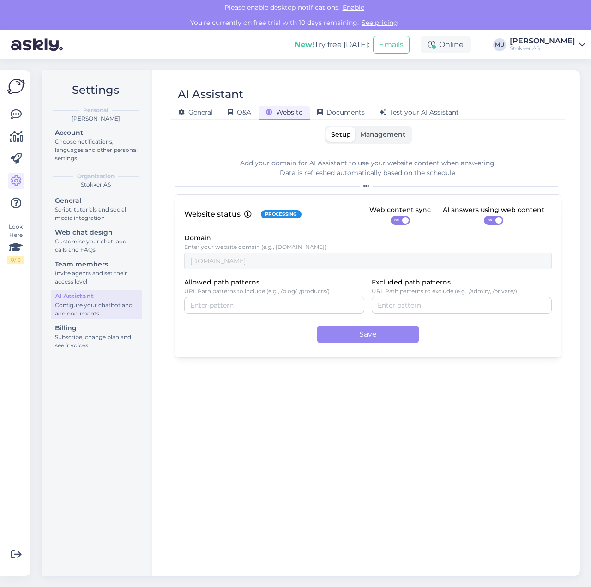
click at [382, 138] on span "Management" at bounding box center [382, 134] width 45 height 8
click at [355, 127] on input "Management" at bounding box center [355, 127] width 0 height 0
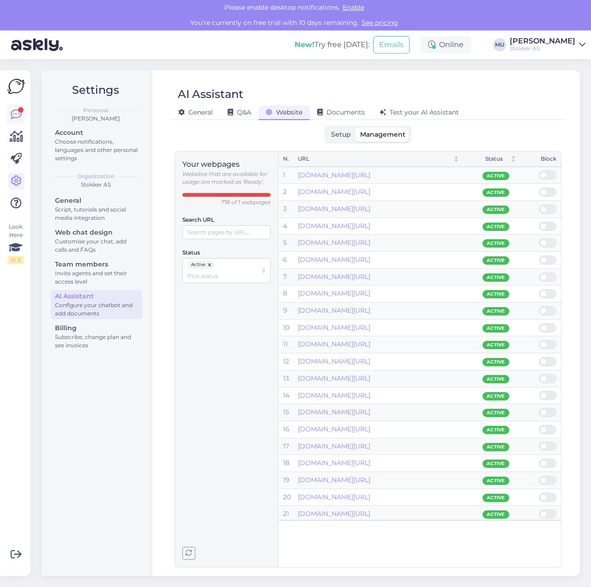
click at [19, 116] on icon at bounding box center [16, 114] width 11 height 11
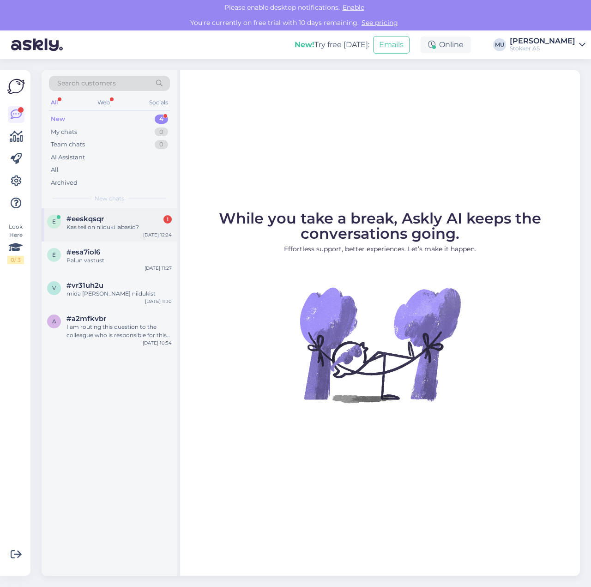
click at [103, 217] on span "#eeskqsqr" at bounding box center [84, 219] width 37 height 8
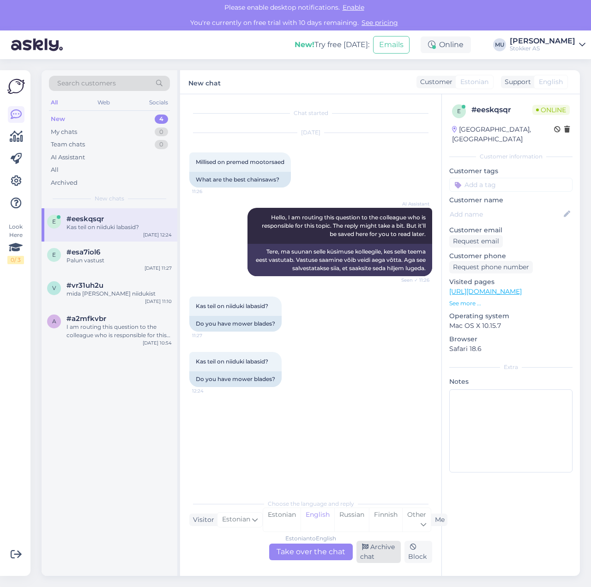
click at [379, 556] on div "Archive chat" at bounding box center [378, 552] width 45 height 22
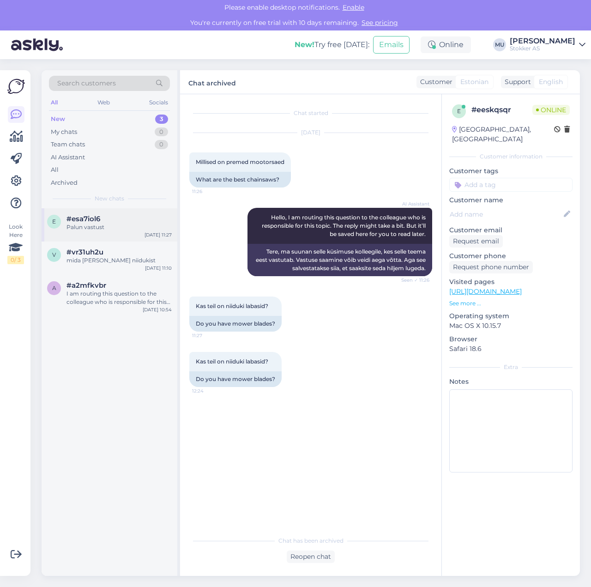
click at [117, 224] on div "Palun vastust" at bounding box center [118, 227] width 105 height 8
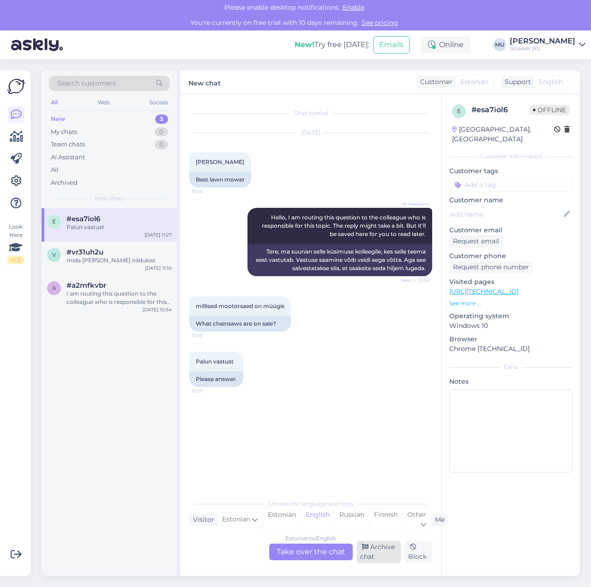
click at [391, 554] on div "Archive chat" at bounding box center [378, 552] width 45 height 22
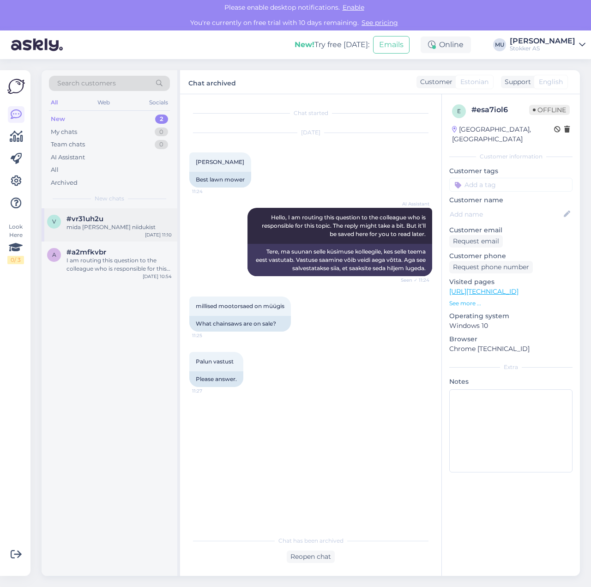
click at [120, 226] on div "mida arvata sunseeker niidukist" at bounding box center [118, 227] width 105 height 8
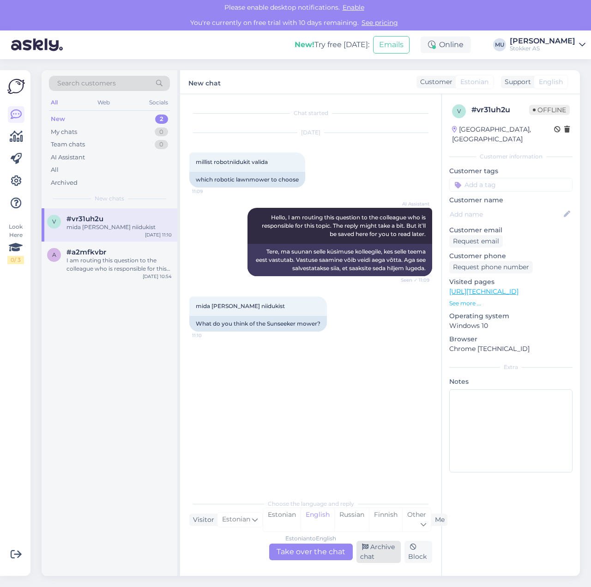
click at [371, 548] on div "Archive chat" at bounding box center [378, 552] width 45 height 22
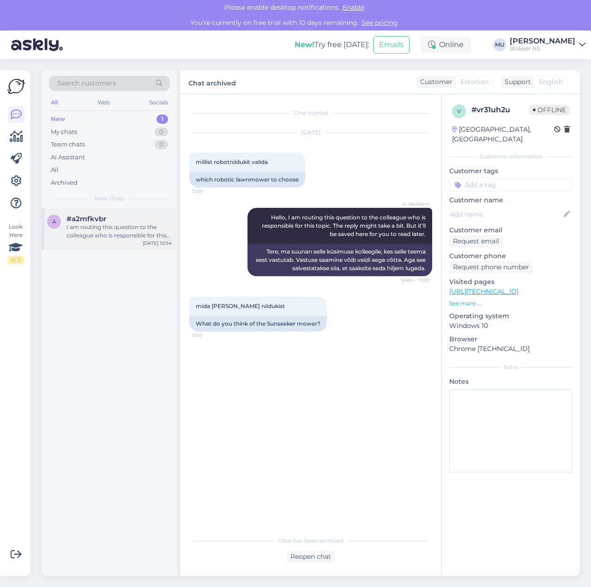
click at [115, 225] on div "I am routing this question to the colleague who is responsible for this topic. …" at bounding box center [118, 231] width 105 height 17
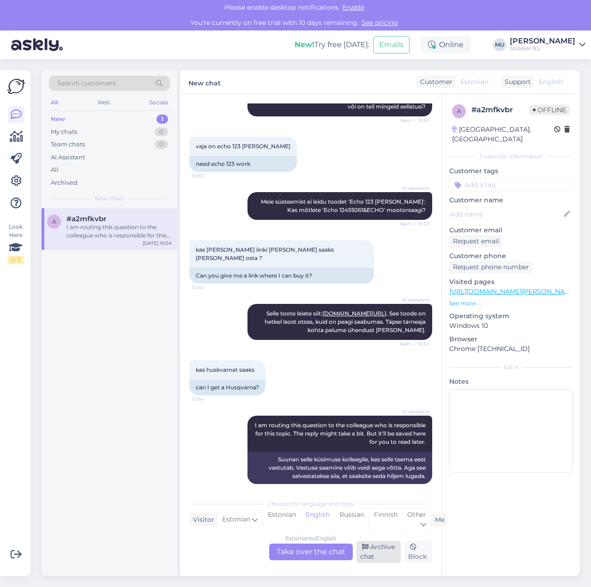
click at [373, 550] on div "Archive chat" at bounding box center [378, 552] width 45 height 22
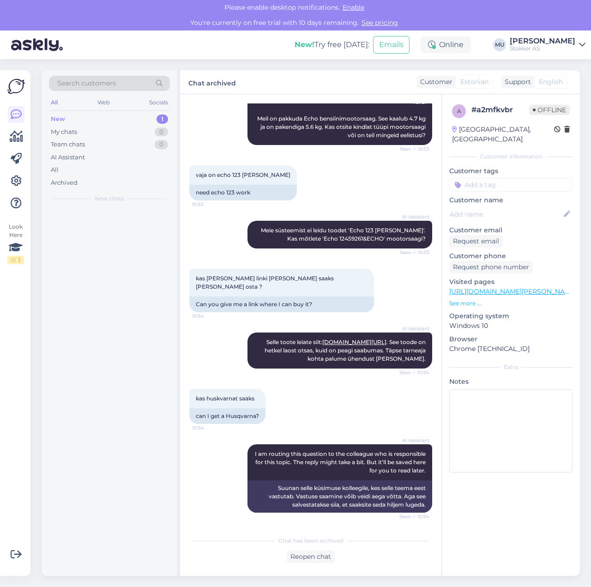
scroll to position [107, 0]
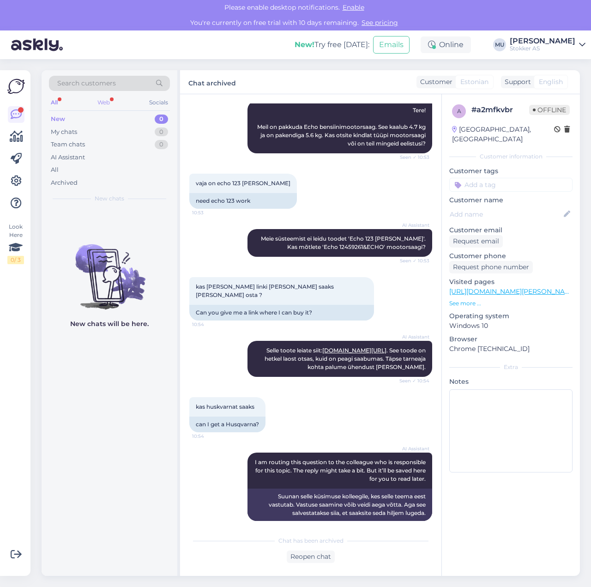
click at [107, 102] on div "Web" at bounding box center [104, 102] width 16 height 12
click at [56, 103] on div "All" at bounding box center [54, 102] width 11 height 12
click at [65, 122] on div "New 0" at bounding box center [109, 119] width 121 height 13
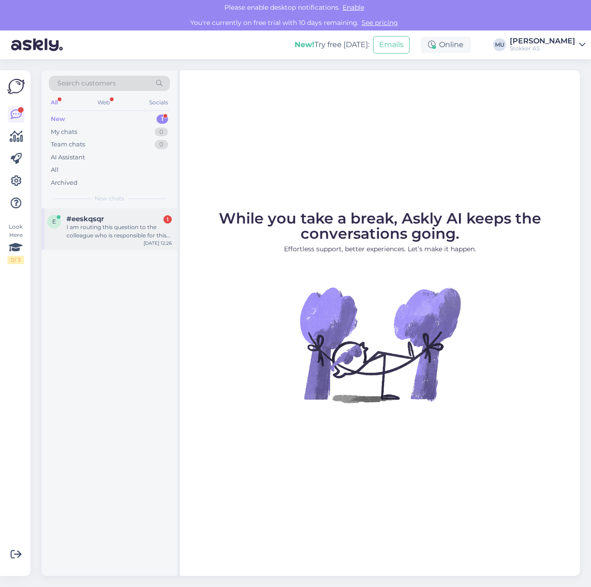
click at [133, 240] on div "e #eeskqsqr 1 I am routing this question to the colleague who is responsible fo…" at bounding box center [110, 229] width 136 height 42
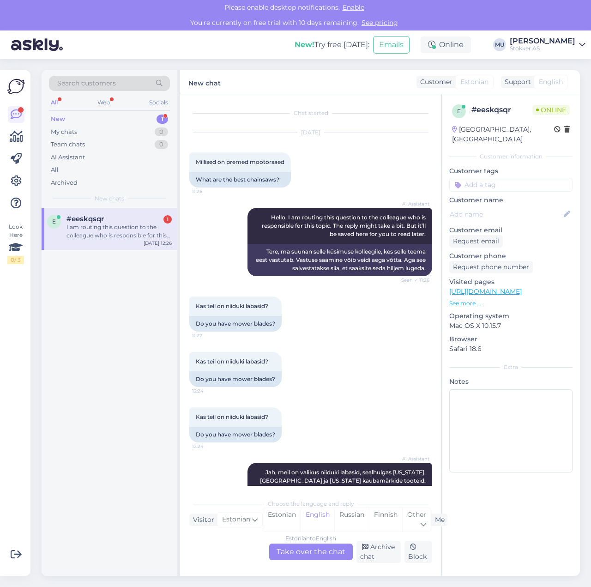
scroll to position [287, 0]
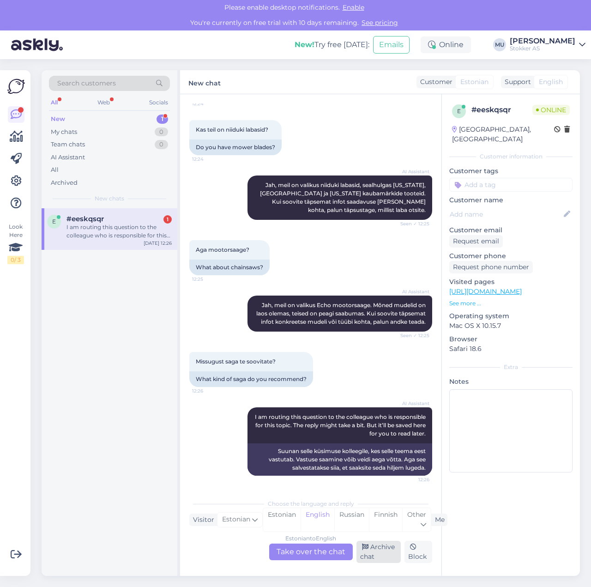
click at [373, 550] on div "Archive chat" at bounding box center [378, 552] width 45 height 22
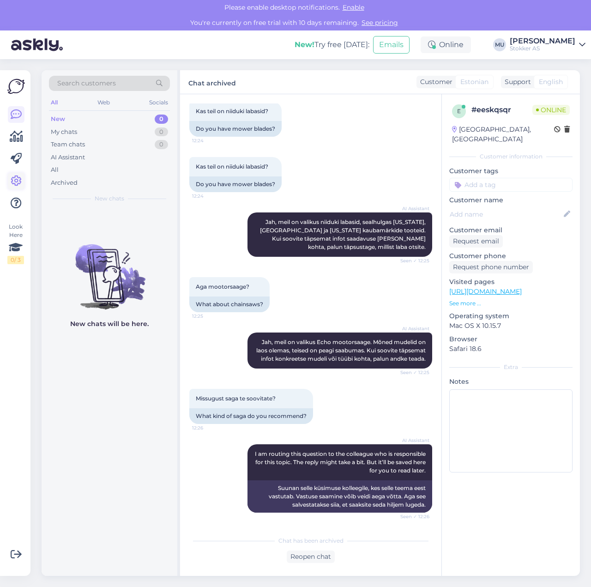
click at [14, 182] on icon at bounding box center [16, 180] width 11 height 11
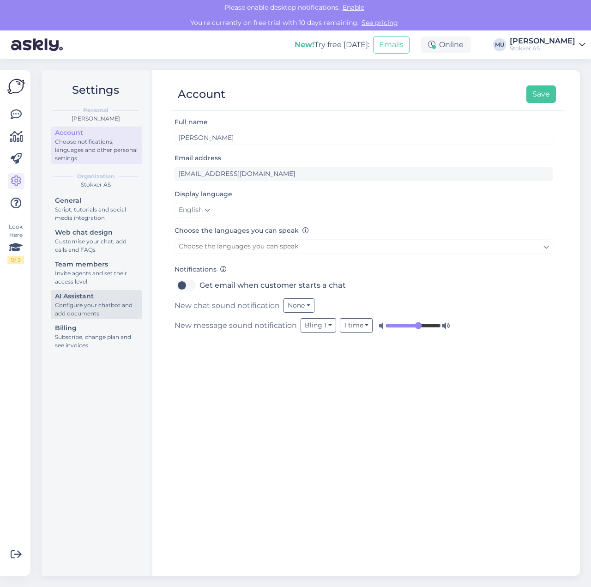
click at [96, 305] on div "Configure your chatbot and add documents" at bounding box center [96, 309] width 83 height 17
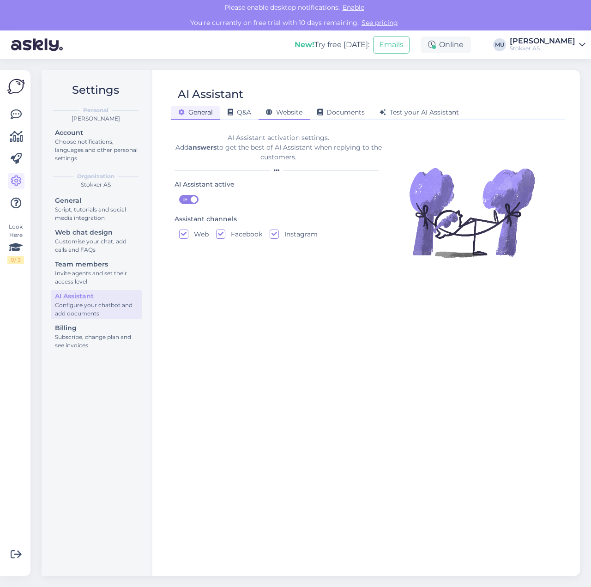
click at [293, 116] on div "Website" at bounding box center [284, 113] width 51 height 14
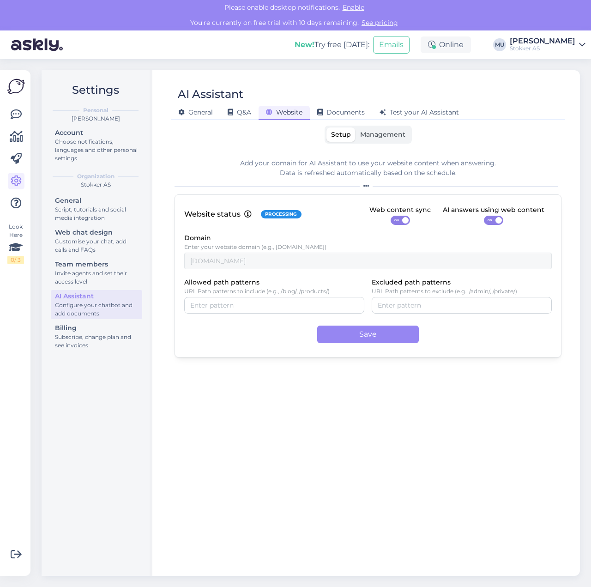
click at [384, 133] on span "Management" at bounding box center [382, 134] width 45 height 8
click at [355, 127] on input "Management" at bounding box center [355, 127] width 0 height 0
